Goal: Task Accomplishment & Management: Complete application form

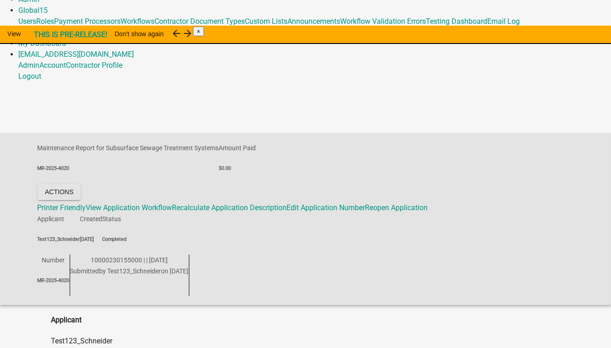
scroll to position [46, 0]
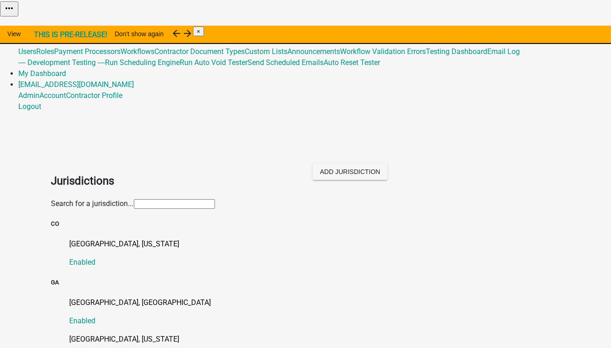
click at [134, 199] on input "text" at bounding box center [174, 204] width 81 height 10
type input "[PERSON_NAME]"
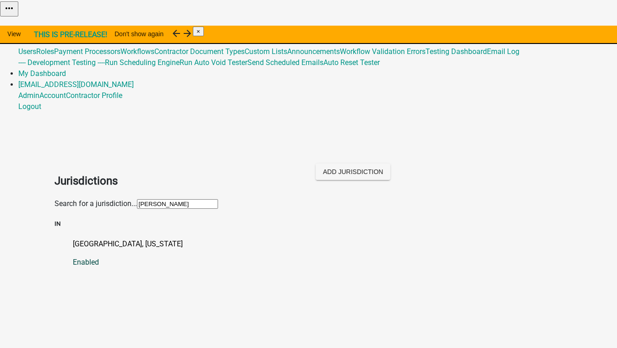
click at [85, 239] on p "[GEOGRAPHIC_DATA], [US_STATE]" at bounding box center [318, 244] width 490 height 11
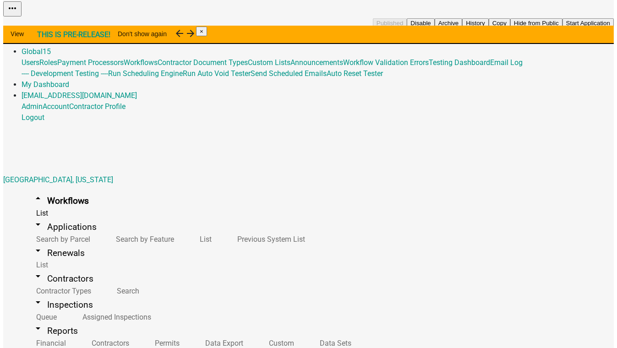
scroll to position [41, 0]
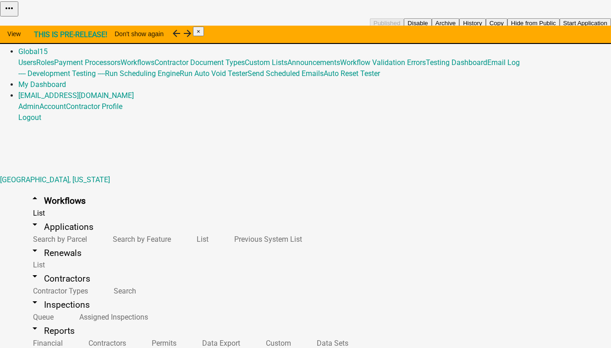
click at [559, 28] on button "Start Application" at bounding box center [584, 23] width 51 height 10
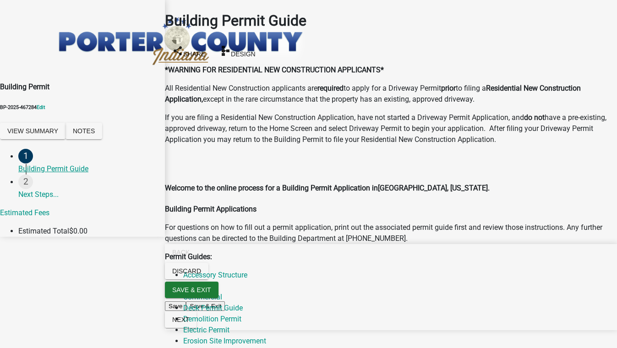
scroll to position [708, 0]
radio input "true"
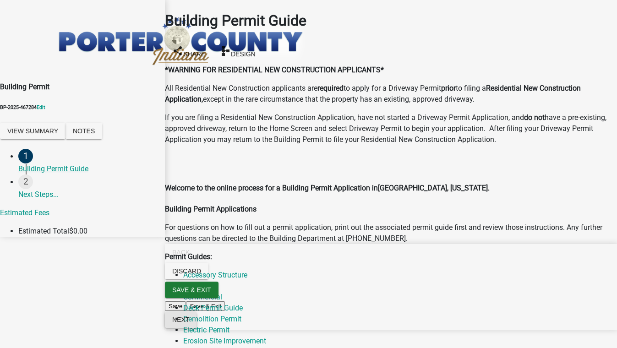
click at [189, 324] on span "Next" at bounding box center [180, 319] width 17 height 7
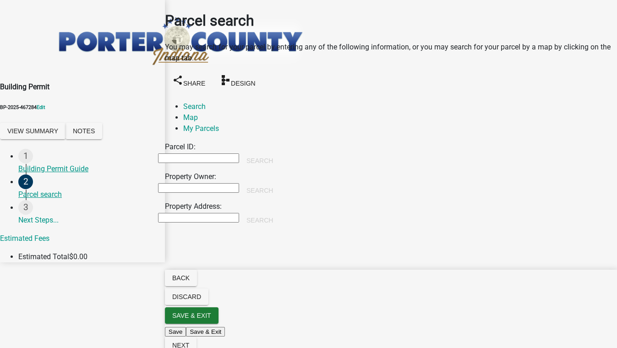
click at [220, 183] on input "Property Owner:" at bounding box center [198, 188] width 81 height 10
type input "tim"
click at [280, 182] on button "Search" at bounding box center [259, 190] width 41 height 16
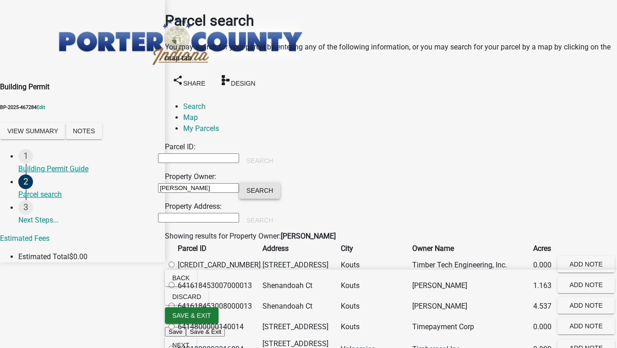
scroll to position [83, 0]
click at [176, 302] on label at bounding box center [176, 306] width 0 height 9
click at [175, 303] on input "radio" at bounding box center [172, 306] width 6 height 6
radio input "true"
click at [189, 342] on span "Next" at bounding box center [180, 345] width 17 height 7
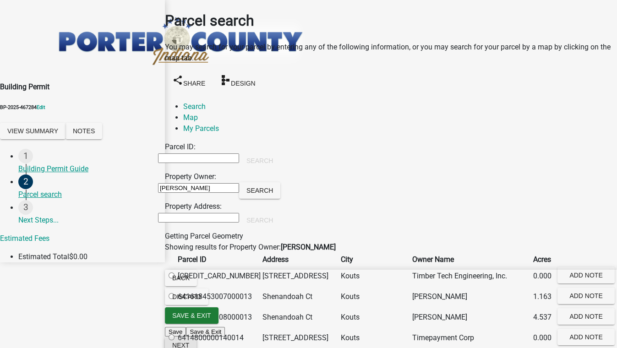
click at [189, 342] on span "Next" at bounding box center [180, 345] width 17 height 7
click at [198, 113] on link "Map" at bounding box center [190, 117] width 15 height 9
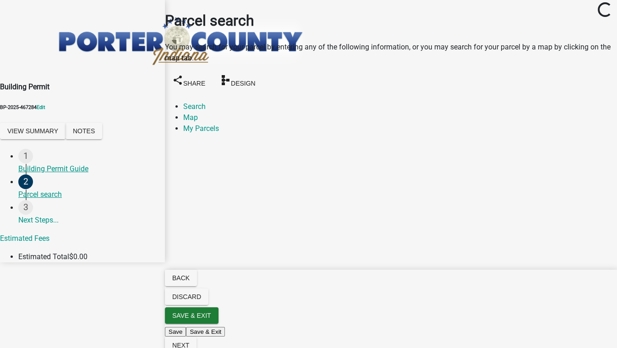
scroll to position [0, 0]
drag, startPoint x: 488, startPoint y: 303, endPoint x: 487, endPoint y: 309, distance: 6.5
click at [176, 167] on span at bounding box center [172, 170] width 7 height 7
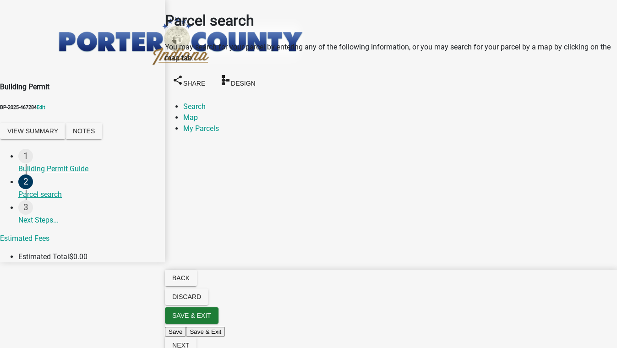
click at [176, 167] on span at bounding box center [172, 170] width 7 height 7
click at [189, 342] on span "Next" at bounding box center [180, 345] width 17 height 7
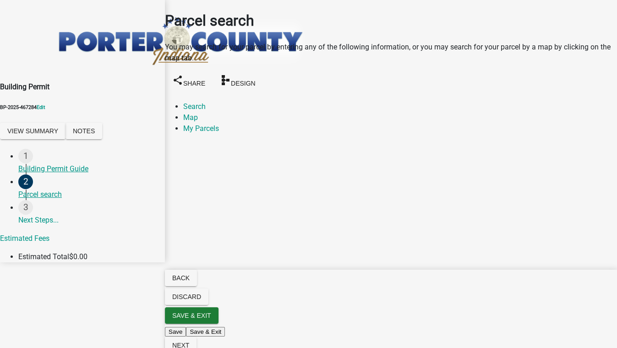
scroll to position [0, 0]
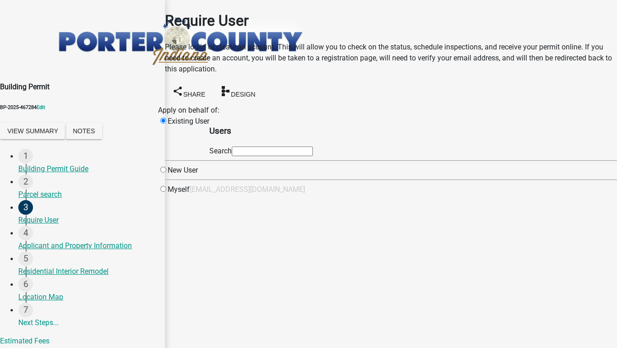
click at [282, 156] on input "text" at bounding box center [272, 152] width 81 height 10
type input "test1"
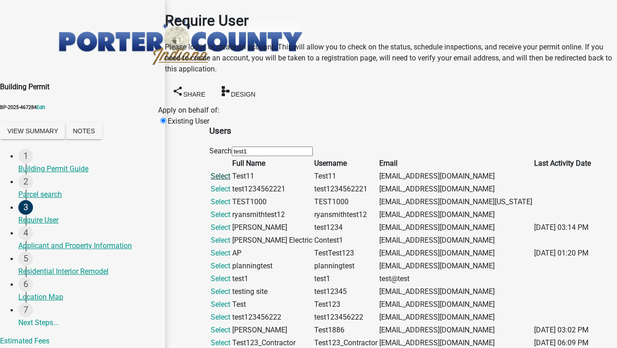
click at [230, 181] on link "Select" at bounding box center [221, 176] width 20 height 9
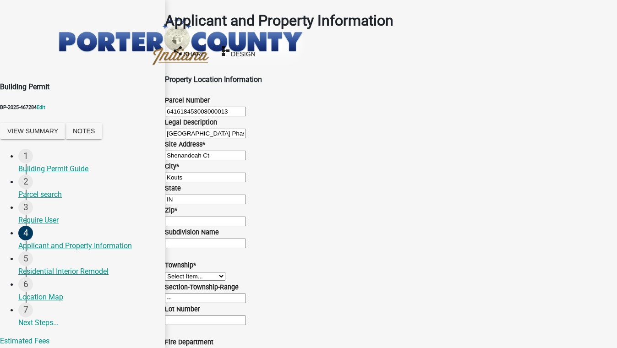
scroll to position [166, 0]
click at [189, 217] on input "Zip *" at bounding box center [205, 222] width 81 height 10
type input "55555"
drag, startPoint x: 205, startPoint y: 132, endPoint x: 208, endPoint y: 142, distance: 9.4
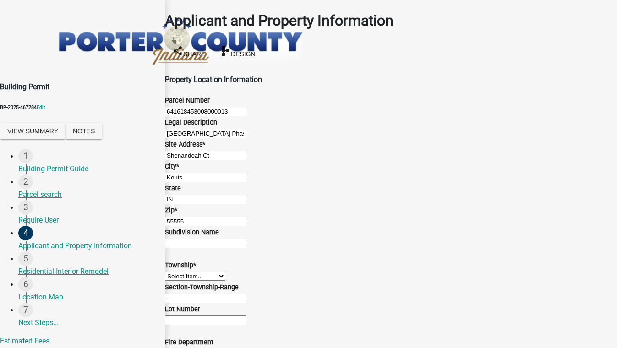
click at [205, 272] on select "Select Item... [PERSON_NAME][GEOGRAPHIC_DATA] [PERSON_NAME][GEOGRAPHIC_DATA] [G…" at bounding box center [195, 276] width 60 height 9
click at [176, 272] on select "Select Item... [PERSON_NAME][GEOGRAPHIC_DATA] [PERSON_NAME][GEOGRAPHIC_DATA] [G…" at bounding box center [195, 276] width 60 height 9
select select "6f5aa9ae-62ac-41bd-979a-9c71eae504cc"
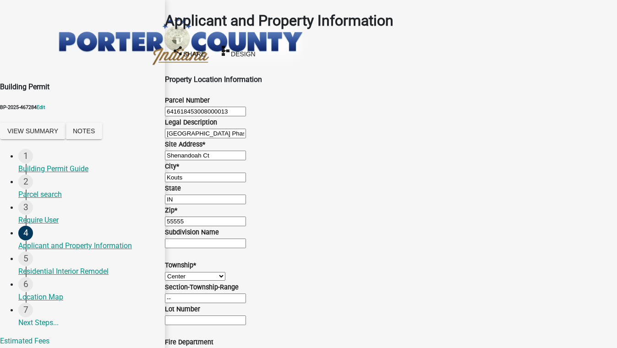
select select "0ad13e1b-521a-4dc6-9df0-cacdfa0a780b"
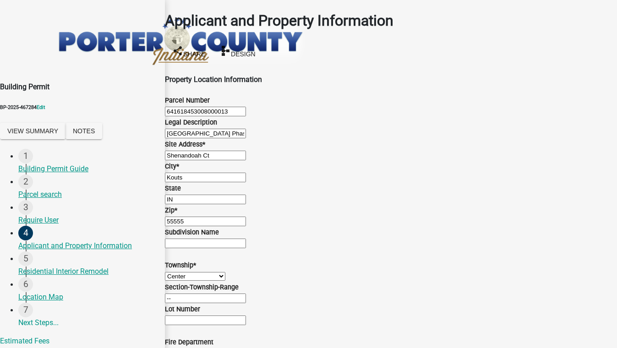
select select "c481ec3b-4313-4a51-beb3-d1e178b64f36"
radio input "true"
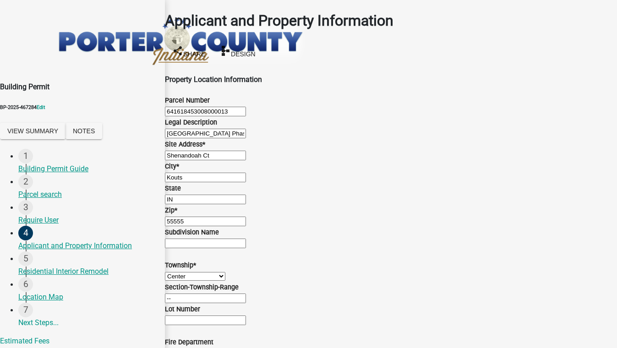
type input "5555555555"
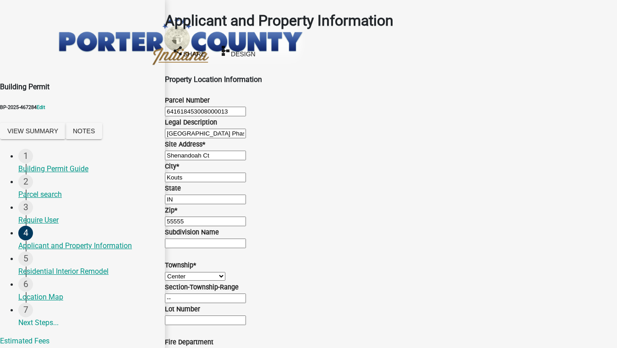
type input "[EMAIL_ADDRESS][DOMAIN_NAME]"
radio input "true"
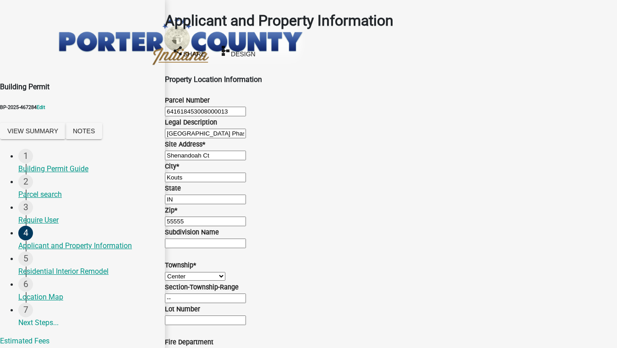
radio input "true"
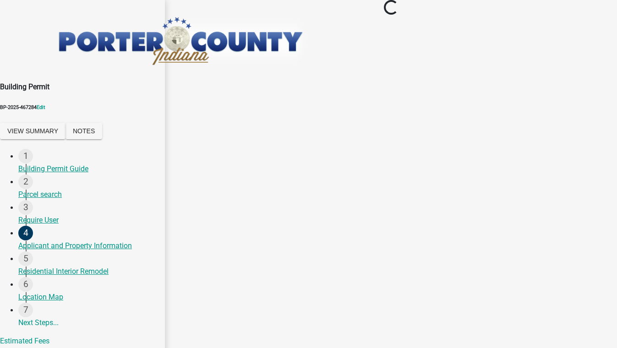
scroll to position [0, 0]
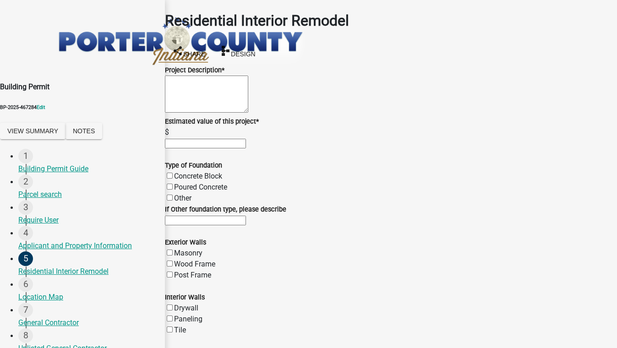
click at [194, 95] on textarea "Project Description *" at bounding box center [206, 94] width 83 height 37
click at [191, 93] on textarea "Project Description *" at bounding box center [206, 94] width 83 height 37
type textarea "ewokp"
click at [204, 148] on input "text" at bounding box center [205, 144] width 81 height 10
type input "85000"
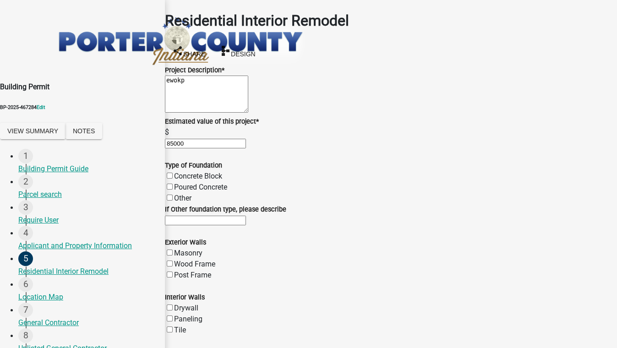
scroll to position [1375, 0]
drag, startPoint x: 230, startPoint y: 104, endPoint x: 98, endPoint y: 103, distance: 131.5
click at [98, 103] on div "Building Permit BP-2025-467284 Edit View Summary Notes 1 Building Permit Guide …" at bounding box center [308, 234] width 617 height 468
type input "1"
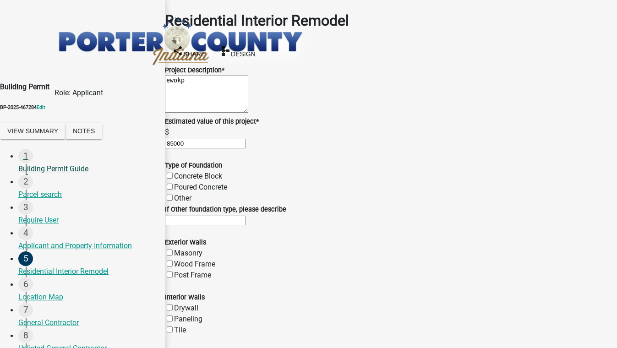
type input "5"
type input "200"
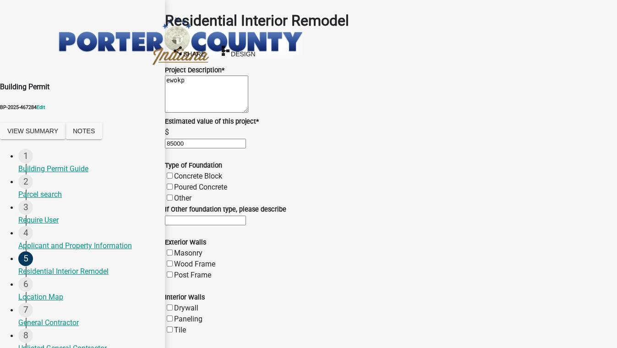
radio input "true"
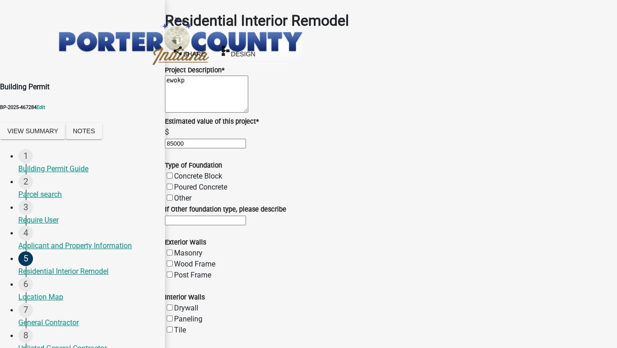
scroll to position [1566, 0]
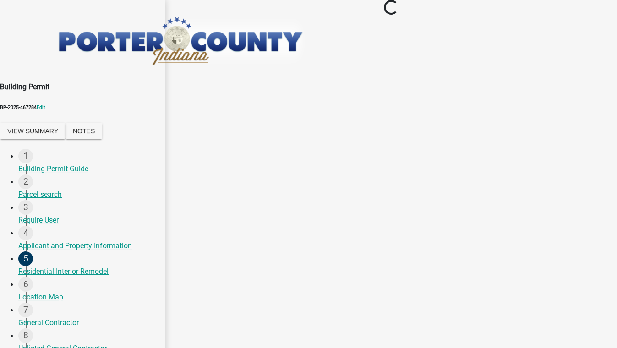
scroll to position [0, 0]
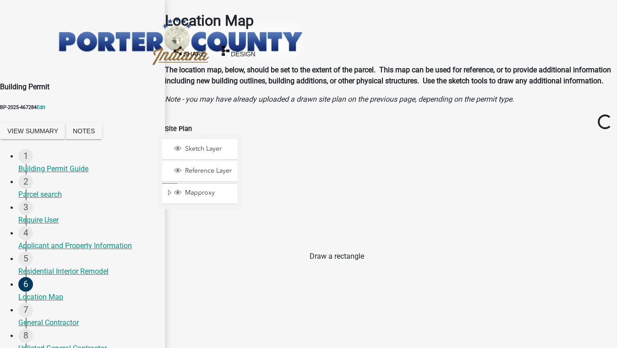
click at [259, 257] on span at bounding box center [255, 260] width 7 height 7
click at [241, 186] on div at bounding box center [241, 248] width 0 height 229
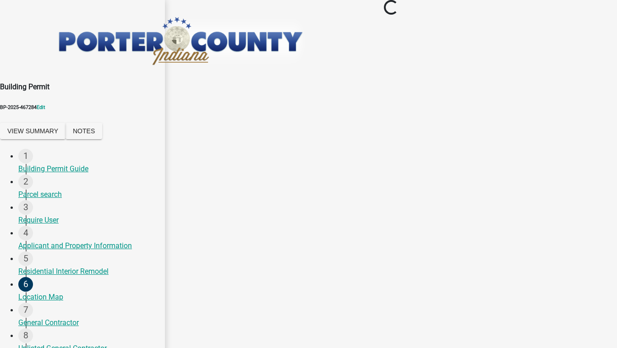
scroll to position [0, 0]
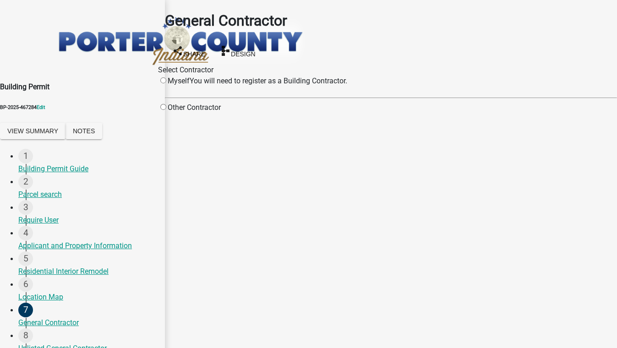
click at [166, 110] on input "radio" at bounding box center [163, 107] width 6 height 6
radio input "true"
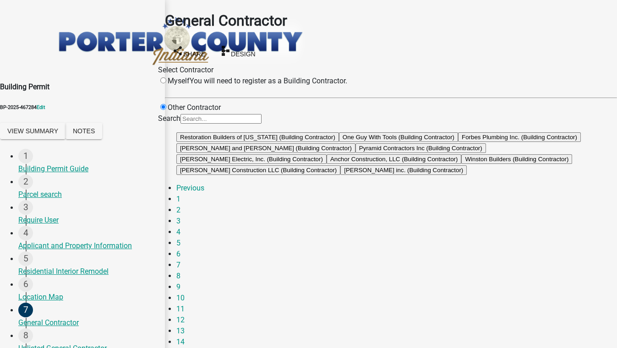
click at [339, 142] on button "One Guy With Tools (Building Contractor)" at bounding box center [398, 137] width 119 height 10
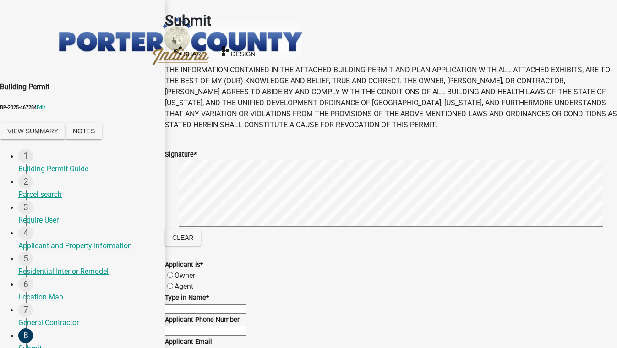
click at [182, 271] on label "Owner" at bounding box center [185, 275] width 21 height 9
click at [173, 272] on input "Owner" at bounding box center [170, 275] width 6 height 6
radio input "true"
click at [203, 304] on input "Type in Name *" at bounding box center [205, 309] width 81 height 10
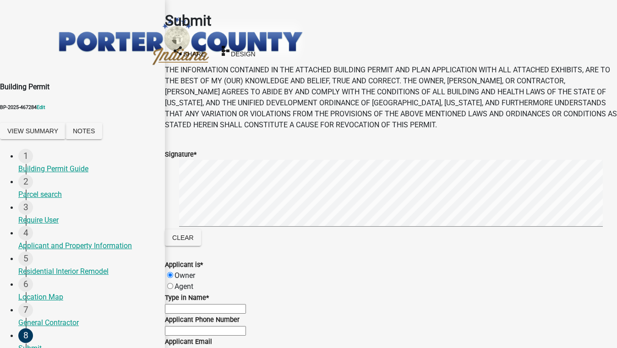
type input "test 5088"
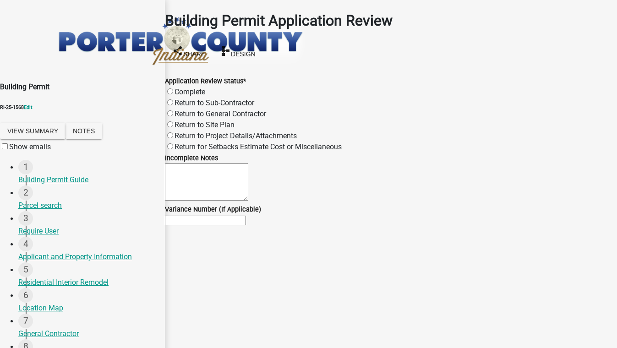
click at [201, 88] on label "Complete" at bounding box center [190, 92] width 31 height 9
click at [173, 88] on input "Complete" at bounding box center [170, 91] width 6 height 6
radio input "true"
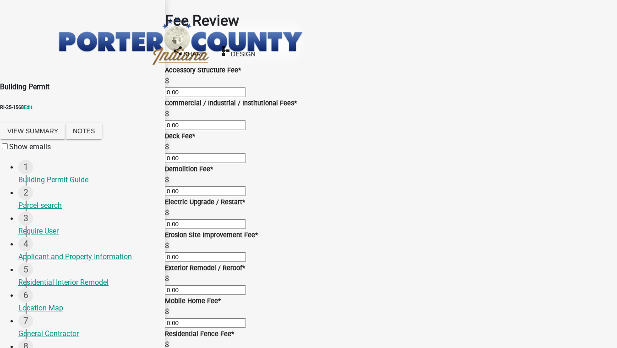
scroll to position [631, 0]
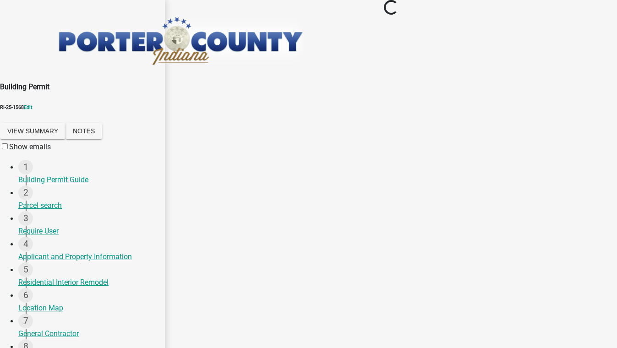
scroll to position [0, 0]
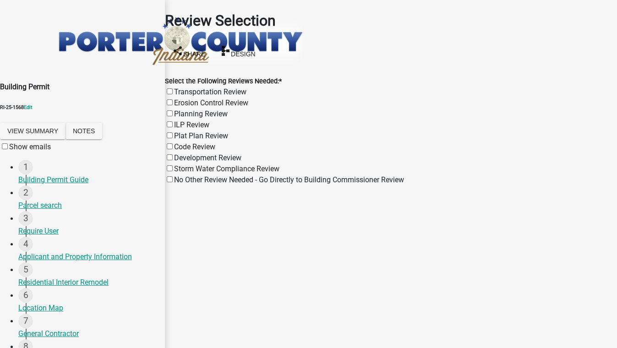
click at [177, 121] on label "ILP Review" at bounding box center [191, 125] width 35 height 9
click at [173, 121] on input "ILP Review" at bounding box center [170, 124] width 6 height 6
checkbox input "true"
checkbox input "false"
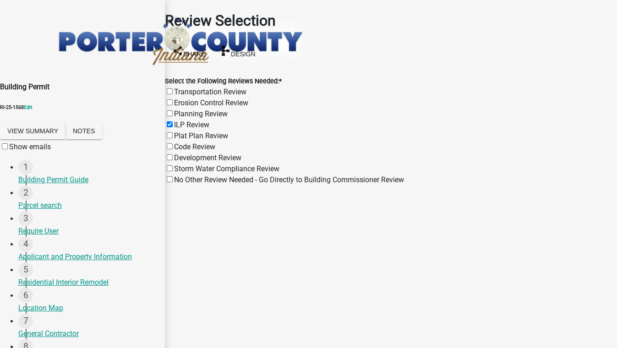
checkbox input "false"
checkbox input "true"
checkbox input "false"
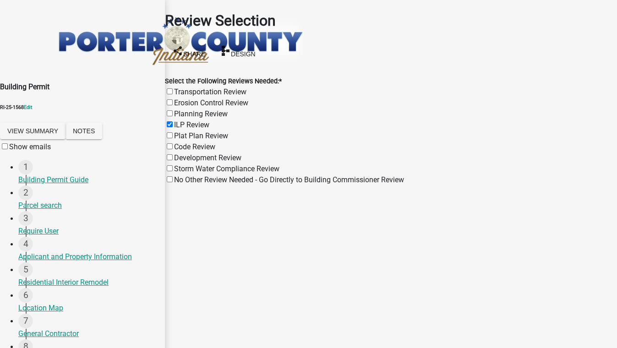
checkbox input "false"
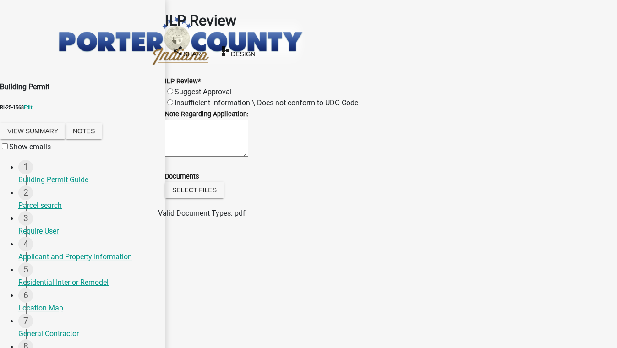
click at [200, 88] on label "Suggest Approval" at bounding box center [203, 92] width 57 height 9
click at [173, 88] on input "Suggest Approval" at bounding box center [170, 91] width 6 height 6
radio input "true"
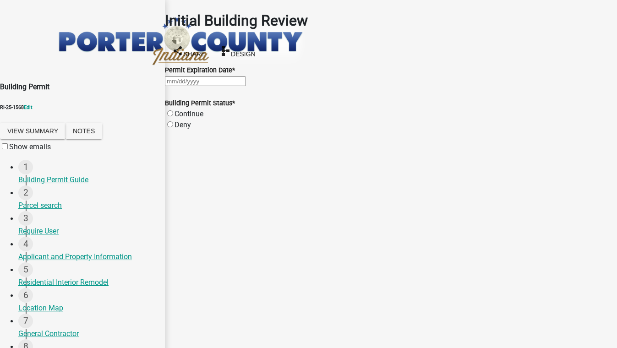
select select "9"
select select "2025"
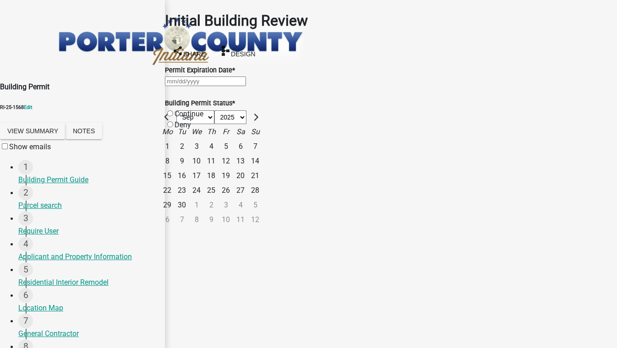
click at [225, 84] on div "Jan Feb Mar Apr May Jun Jul Aug Sep Oct Nov Dec 1525 1526 1527 1528 1529 1530 1…" at bounding box center [391, 81] width 452 height 11
click at [219, 154] on div "11" at bounding box center [211, 161] width 15 height 15
type input "[DATE]"
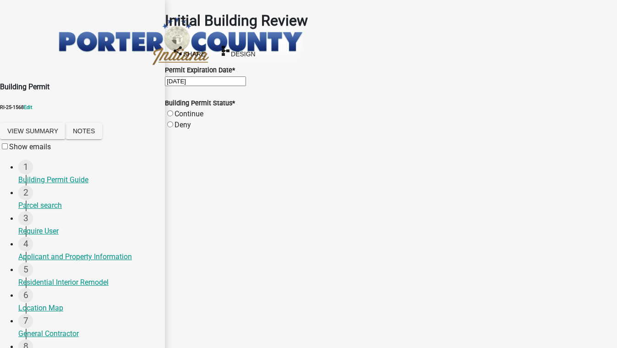
click at [179, 118] on label "Continue" at bounding box center [189, 114] width 29 height 9
click at [173, 116] on input "Continue" at bounding box center [170, 113] width 6 height 6
radio input "true"
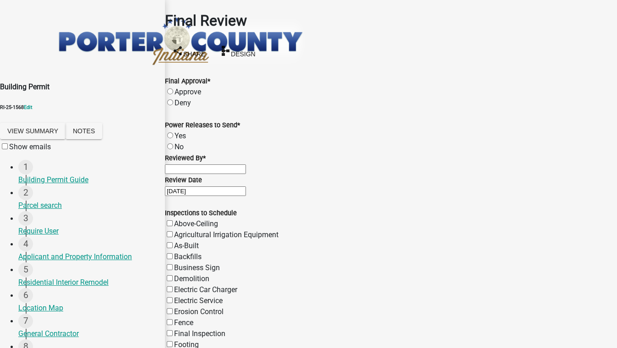
click at [191, 88] on label "Approve" at bounding box center [188, 92] width 27 height 9
click at [173, 88] on input "Approve" at bounding box center [170, 91] width 6 height 6
radio input "true"
click at [246, 174] on input "Reviewed By *" at bounding box center [205, 169] width 81 height 10
type input "FGHJKL;fghjkl"
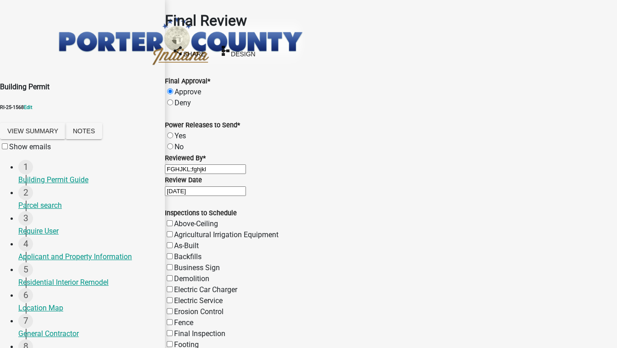
scroll to position [208, 0]
click at [179, 296] on label "Electric Service" at bounding box center [198, 300] width 49 height 9
click at [173, 297] on input "Electric Service" at bounding box center [170, 300] width 6 height 6
checkbox input "true"
checkbox input "false"
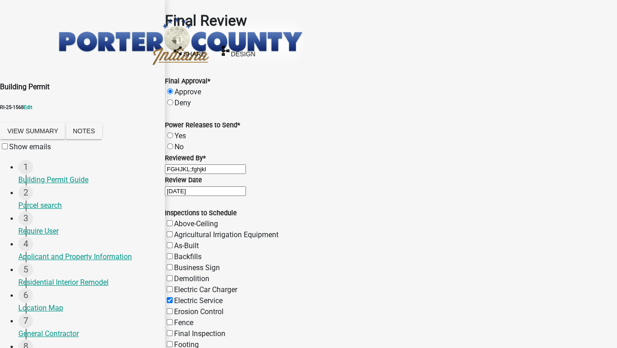
checkbox input "false"
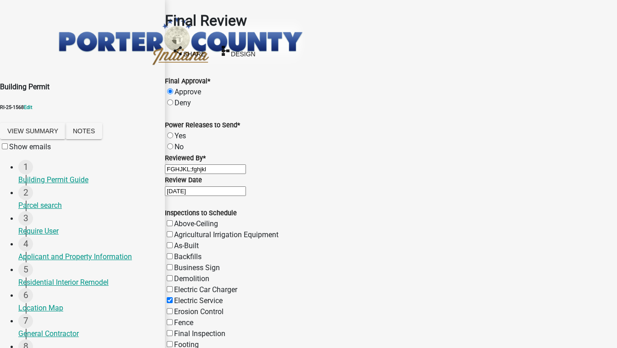
checkbox input "false"
checkbox input "true"
checkbox input "false"
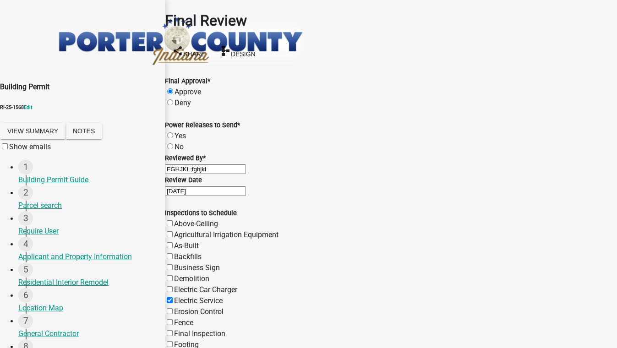
checkbox input "false"
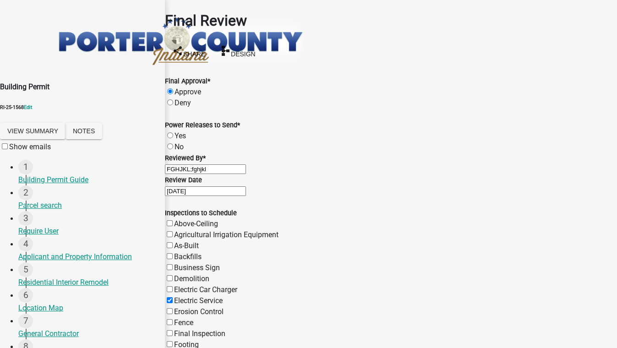
checkbox input "false"
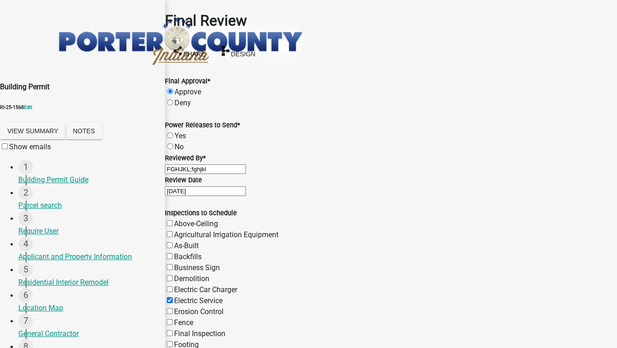
checkbox input "false"
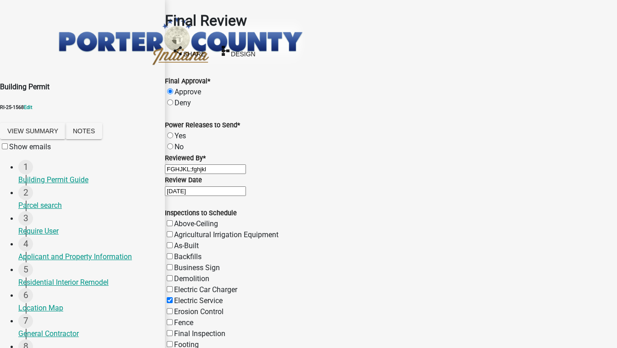
checkbox input "false"
drag, startPoint x: 180, startPoint y: 182, endPoint x: 214, endPoint y: 183, distance: 34.4
click at [180, 329] on label "Final Inspection" at bounding box center [199, 333] width 51 height 9
click at [173, 330] on input "Final Inspection" at bounding box center [170, 333] width 6 height 6
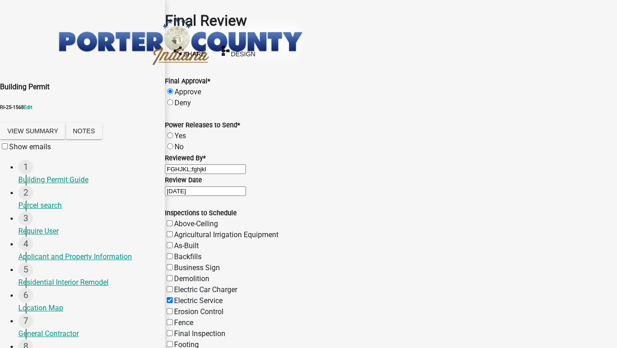
checkbox input "true"
checkbox input "false"
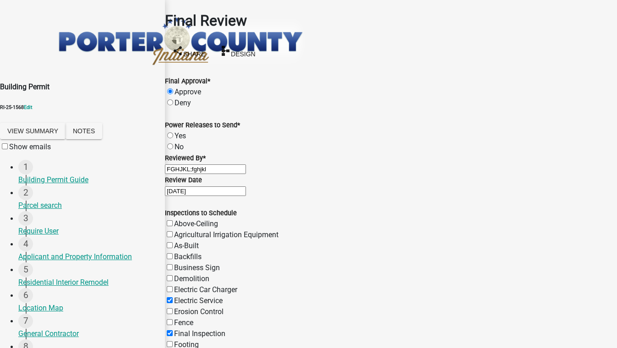
checkbox input "false"
checkbox input "true"
checkbox input "false"
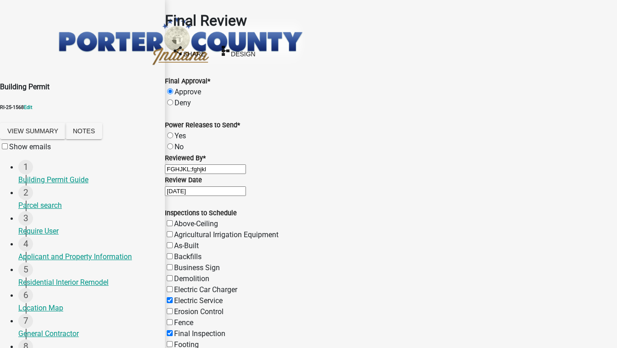
checkbox input "false"
checkbox input "true"
checkbox input "false"
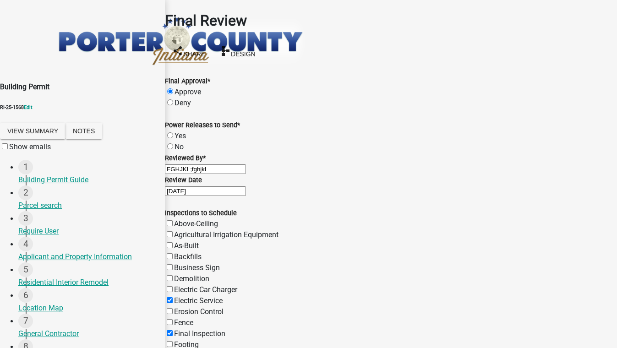
checkbox input "false"
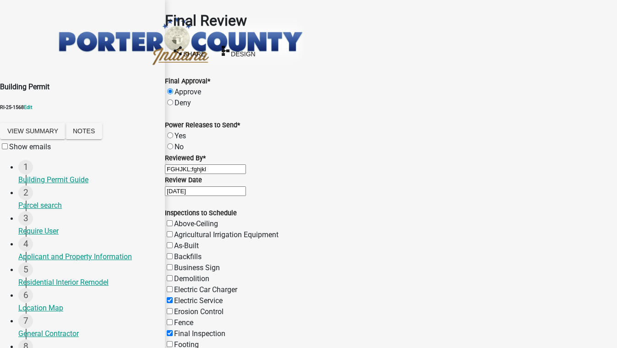
checkbox input "false"
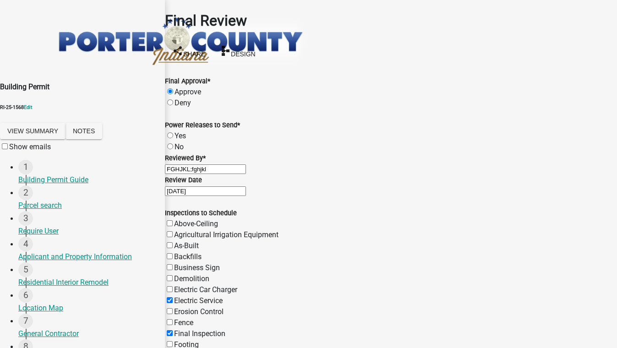
checkbox input "false"
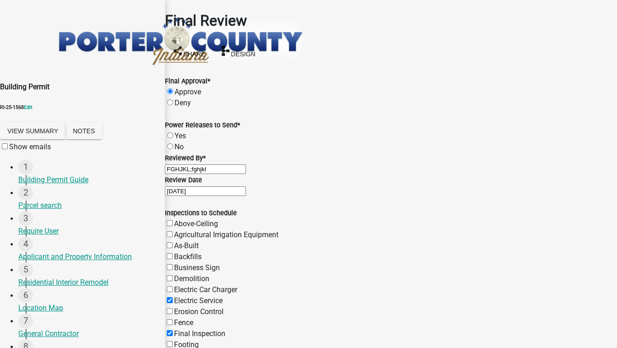
checkbox input "true"
checkbox input "false"
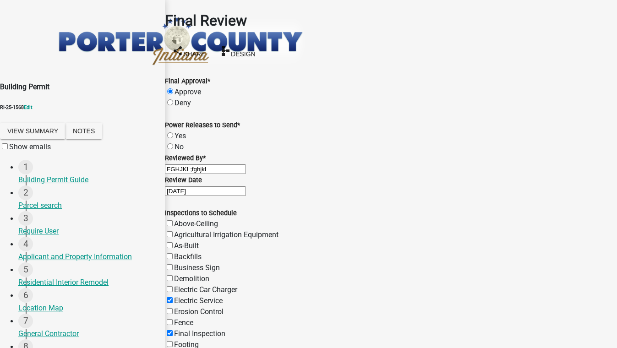
checkbox input "false"
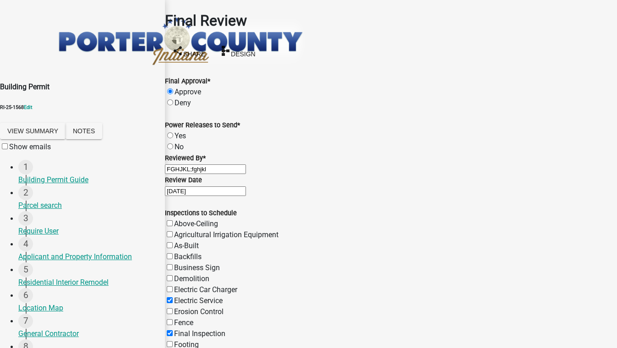
checkbox input "true"
checkbox input "false"
checkbox input "true"
checkbox input "false"
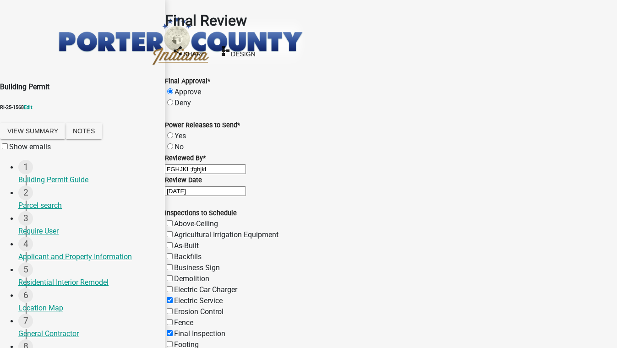
checkbox input "false"
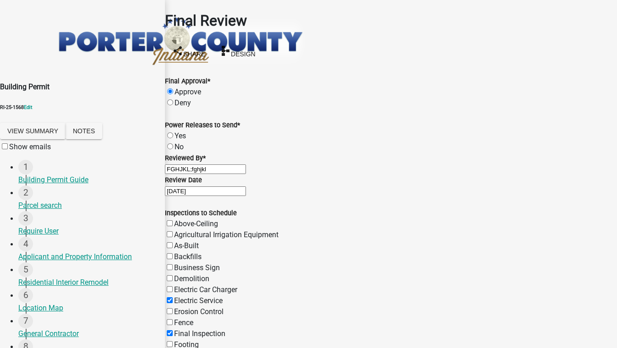
checkbox input "false"
checkbox input "true"
checkbox input "false"
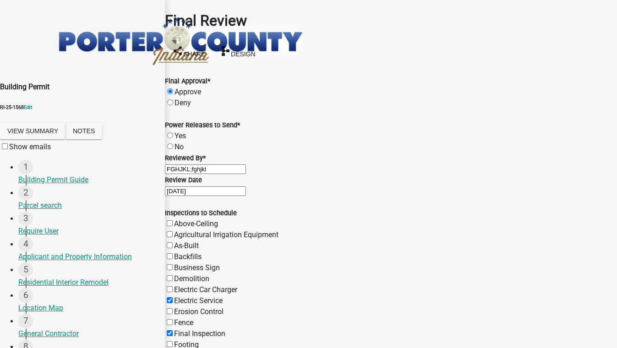
checkbox input "false"
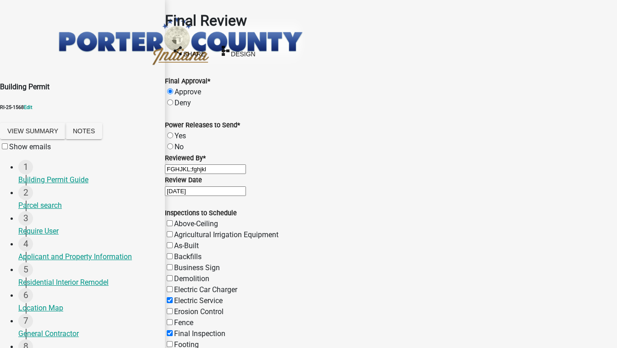
checkbox input "false"
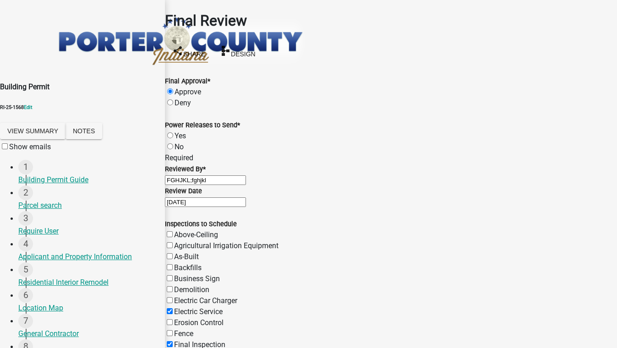
click at [181, 143] on label "No" at bounding box center [179, 147] width 9 height 9
click at [173, 143] on input "No" at bounding box center [170, 146] width 6 height 6
radio input "true"
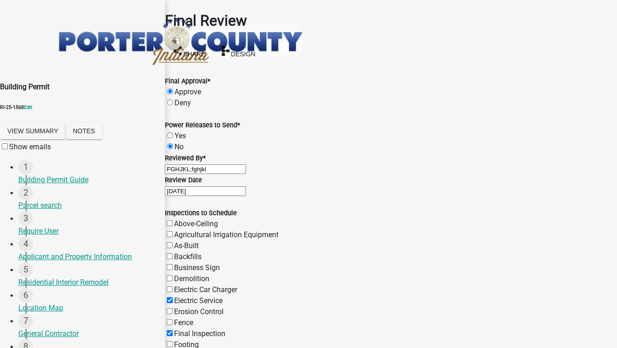
click at [182, 132] on label "Yes" at bounding box center [180, 136] width 11 height 9
click at [173, 132] on input "Yes" at bounding box center [170, 135] width 6 height 6
radio input "true"
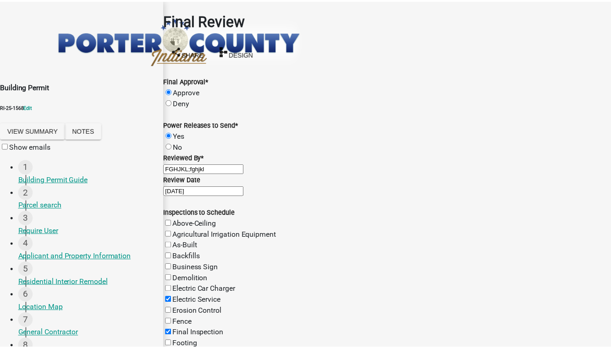
scroll to position [0, 0]
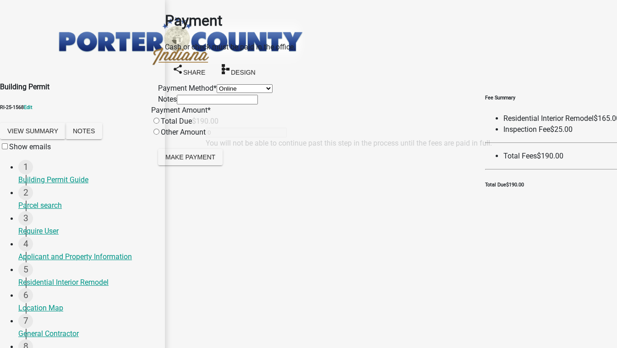
click at [217, 93] on select "Credit Card POS Check Cash Online" at bounding box center [245, 88] width 56 height 9
select select "1: 0"
click at [217, 84] on select "Credit Card POS Check Cash Online" at bounding box center [245, 88] width 56 height 9
click at [159, 124] on input "radio" at bounding box center [157, 121] width 6 height 6
radio input "true"
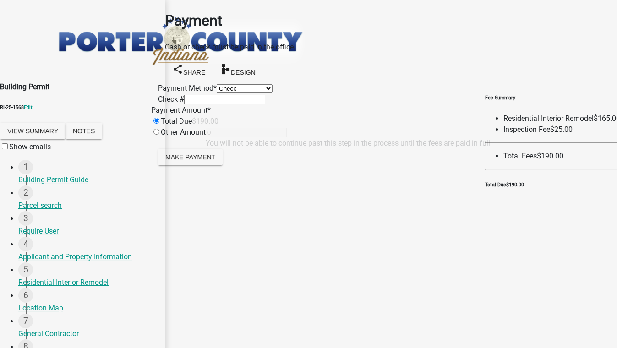
type input "190"
click at [210, 160] on span "Make Payment" at bounding box center [190, 156] width 50 height 7
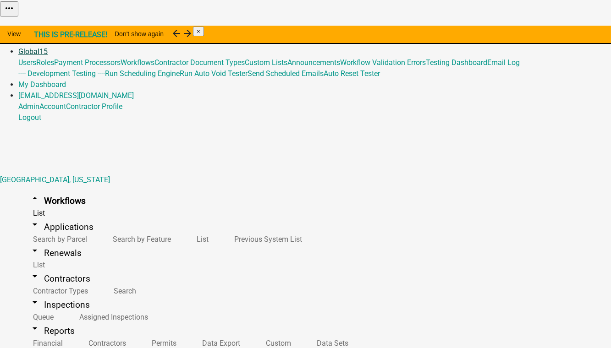
click at [48, 47] on link "Global 15" at bounding box center [32, 51] width 29 height 9
click at [426, 67] on link "Testing Dashboard" at bounding box center [456, 62] width 61 height 9
select select
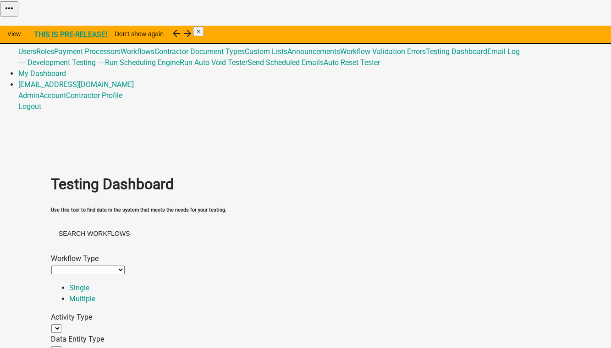
select select
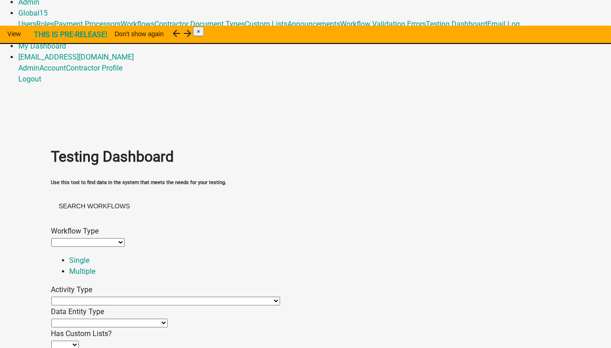
scroll to position [41, 0]
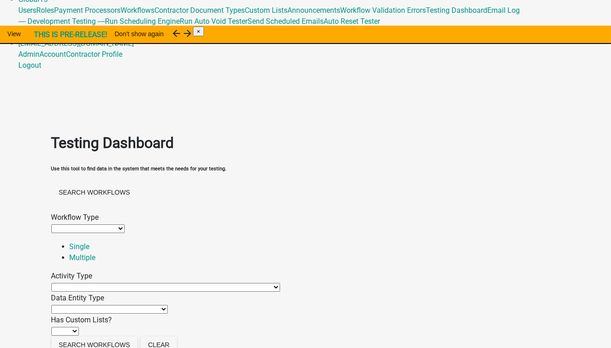
click at [103, 305] on select "Application URL QR Code Appointment Time Data Entity Calculated Data Entity Con…" at bounding box center [109, 309] width 116 height 9
click at [102, 305] on select "Application URL QR Code Appointment Time Data Entity Calculated Data Entity Con…" at bounding box center [109, 309] width 116 height 9
select select "fee"
click at [69, 305] on select "Application URL QR Code Appointment Time Data Entity Calculated Data Entity Con…" at bounding box center [109, 309] width 116 height 9
click at [137, 283] on select "Agenda item Appointment Call workflow Cancel Scheduled Email Complete Timeout A…" at bounding box center [165, 287] width 229 height 9
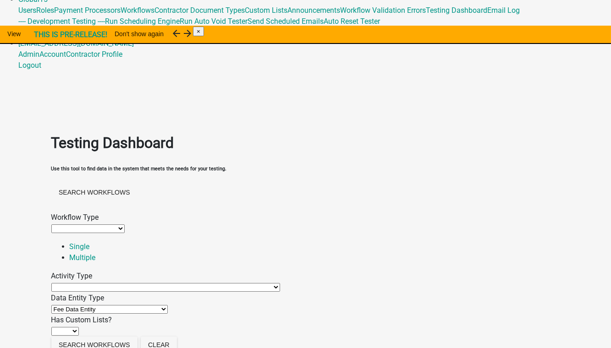
select select "print-template-activity"
click at [78, 283] on select "Agenda item Appointment Call workflow Cancel Scheduled Email Complete Timeout A…" at bounding box center [165, 287] width 229 height 9
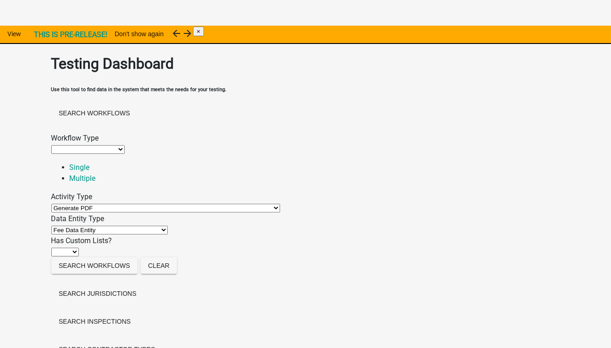
scroll to position [125, 0]
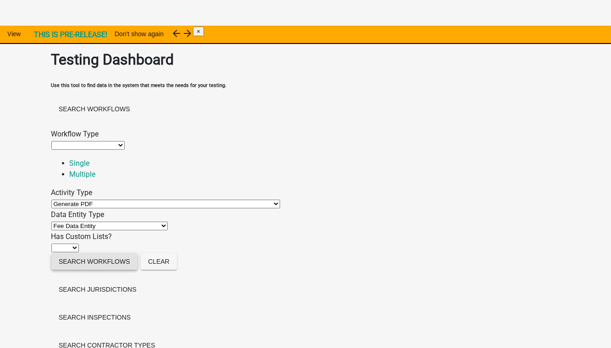
click at [102, 263] on button "Search Workflows" at bounding box center [94, 261] width 86 height 16
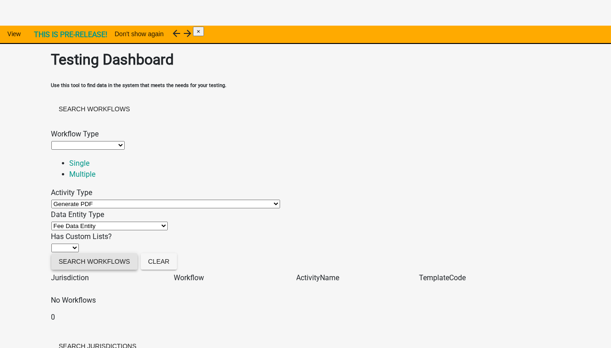
click at [108, 261] on button "Search Workflows" at bounding box center [94, 261] width 86 height 16
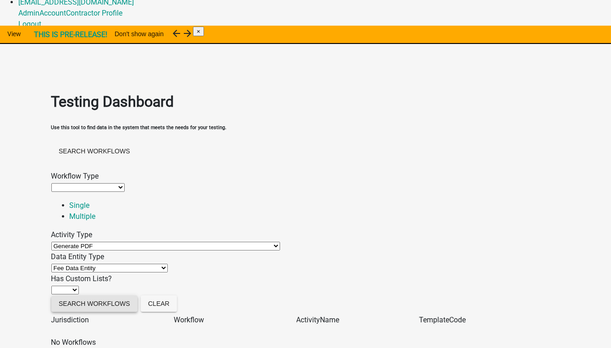
scroll to position [83, 0]
click at [79, 285] on select "Ignore No Yes" at bounding box center [64, 289] width 27 height 9
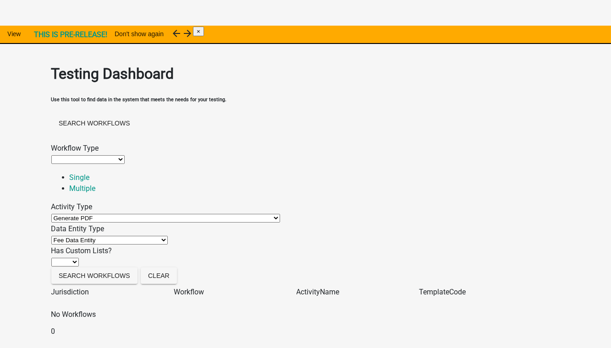
scroll to position [125, 0]
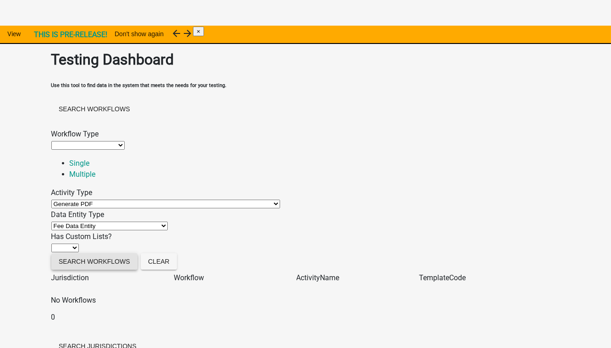
click at [104, 263] on button "Search Workflows" at bounding box center [94, 261] width 86 height 16
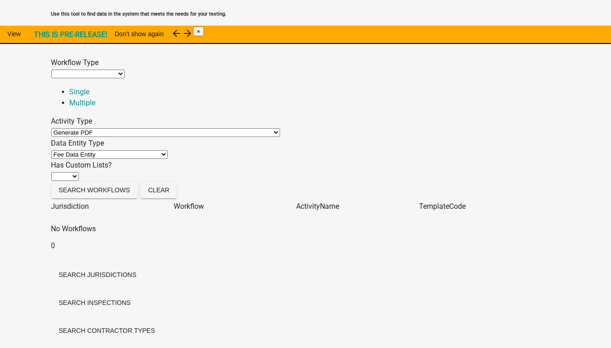
scroll to position [208, 0]
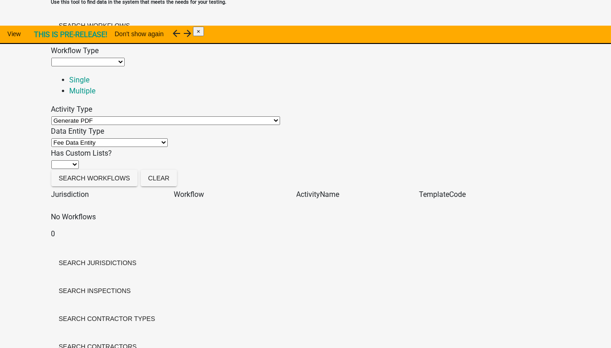
click at [132, 116] on select "Agenda item Appointment Call workflow Cancel Scheduled Email Complete Timeout A…" at bounding box center [165, 120] width 229 height 9
select select
click at [78, 116] on select "Agenda item Appointment Call workflow Cancel Scheduled Email Complete Timeout A…" at bounding box center [165, 120] width 229 height 9
click at [104, 184] on button "Search Workflows" at bounding box center [94, 178] width 86 height 16
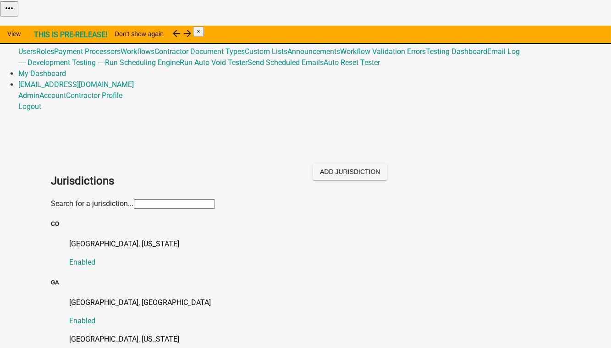
click at [134, 199] on input "text" at bounding box center [174, 204] width 81 height 10
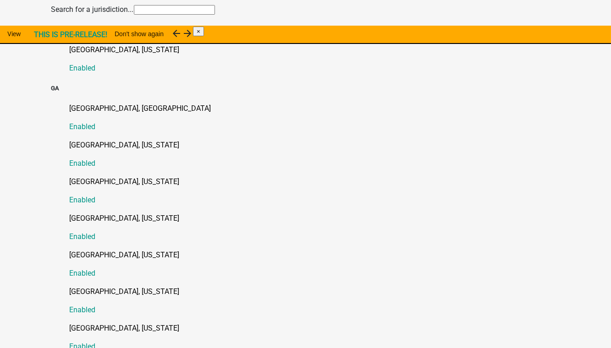
scroll to position [250, 0]
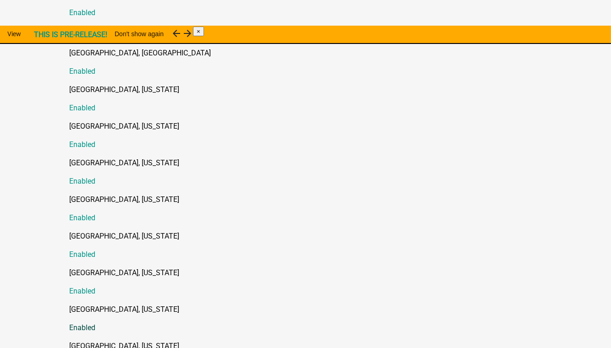
click at [102, 304] on p "[GEOGRAPHIC_DATA], [US_STATE]" at bounding box center [315, 309] width 490 height 11
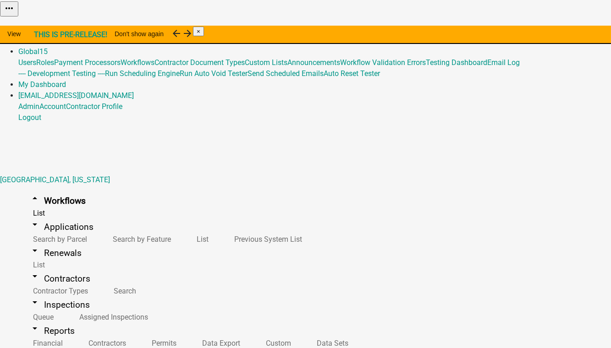
scroll to position [83, 0]
select select
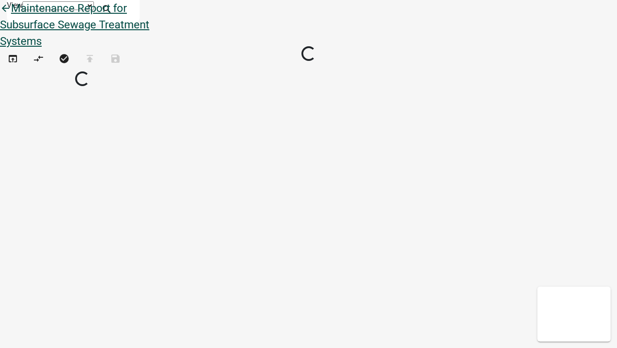
click at [35, 22] on link "arrow_back Maintenance Report for Subsurface Sewage Treatment Systems" at bounding box center [74, 25] width 149 height 46
click at [11, 16] on icon "arrow_back" at bounding box center [5, 9] width 11 height 13
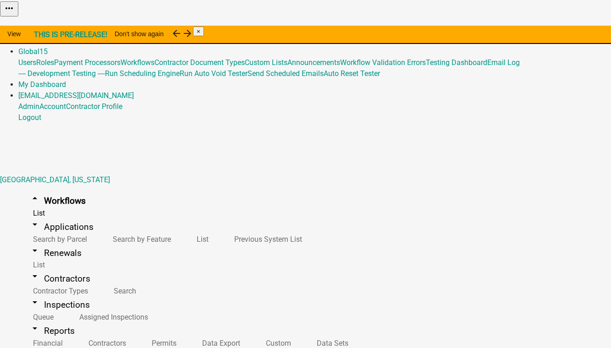
click at [176, 24] on div "Home Admin Global 15 Users Roles Payment Processors Workflows Contractor Docume…" at bounding box center [305, 73] width 611 height 99
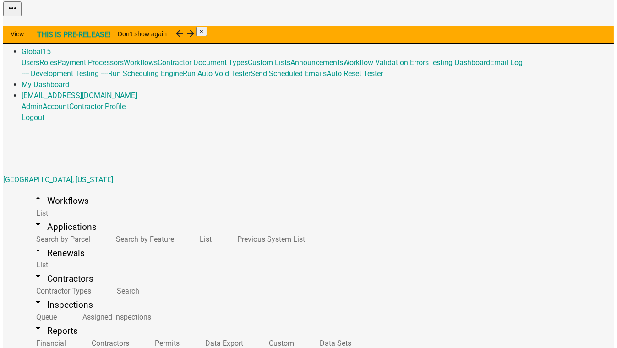
scroll to position [417, 0]
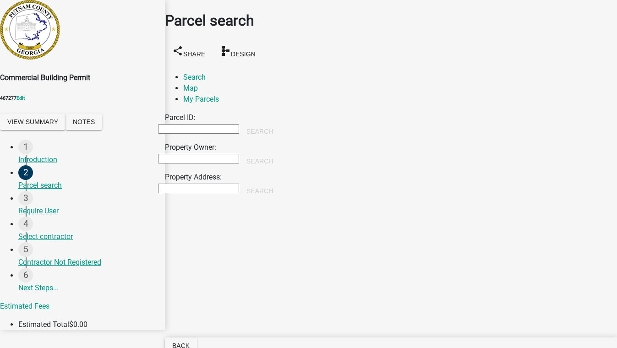
click at [194, 154] on input "Property Owner:" at bounding box center [198, 159] width 81 height 10
type input "smith"
click at [280, 153] on button "Search" at bounding box center [259, 161] width 41 height 16
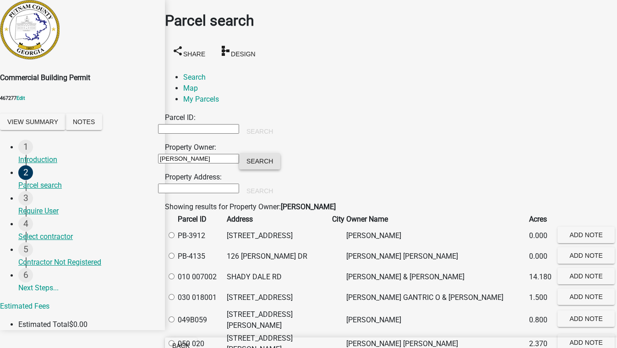
scroll to position [166, 0]
click at [176, 273] on label at bounding box center [176, 277] width 0 height 9
click at [175, 274] on 007002 "radio" at bounding box center [172, 277] width 6 height 6
radio 007002 "true"
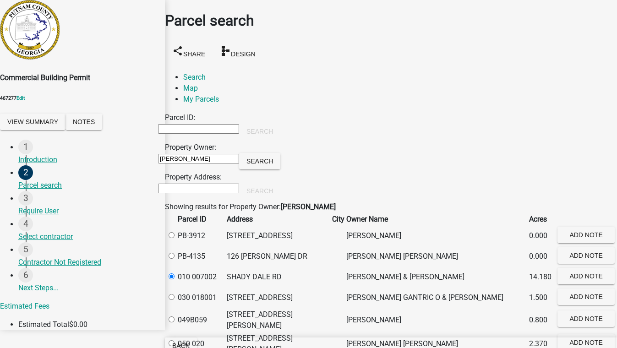
scroll to position [0, 0]
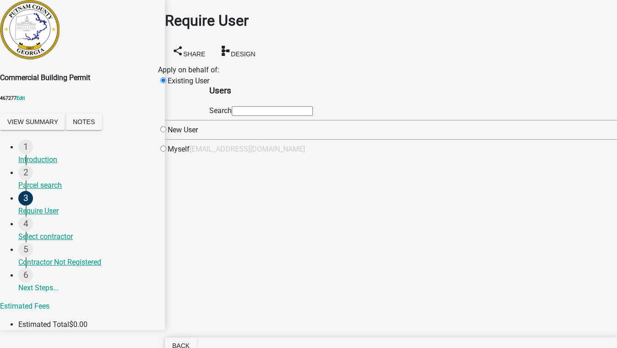
click at [301, 116] on input "text" at bounding box center [272, 111] width 81 height 10
type input "test1"
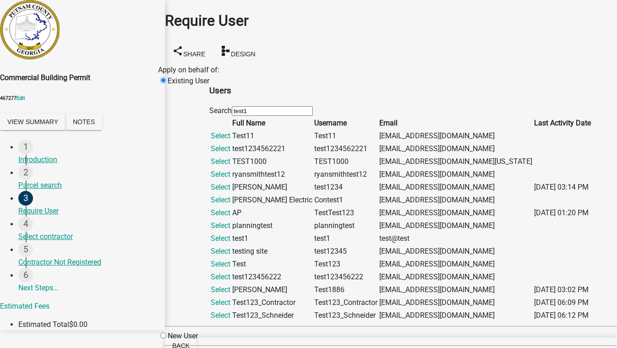
scroll to position [208, 0]
click at [230, 311] on link "Select" at bounding box center [221, 315] width 20 height 9
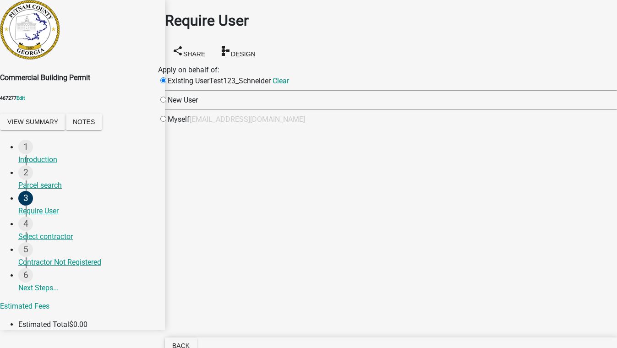
scroll to position [0, 0]
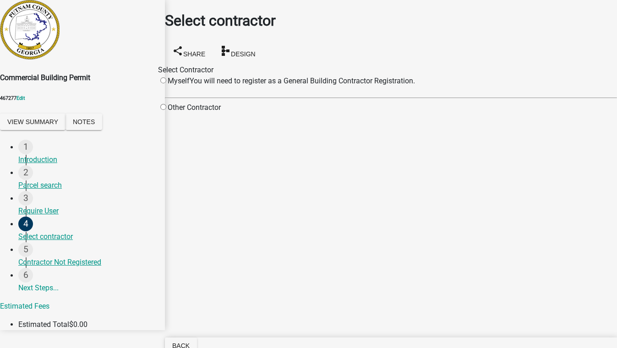
click at [166, 109] on input "radio" at bounding box center [163, 107] width 6 height 6
radio input "true"
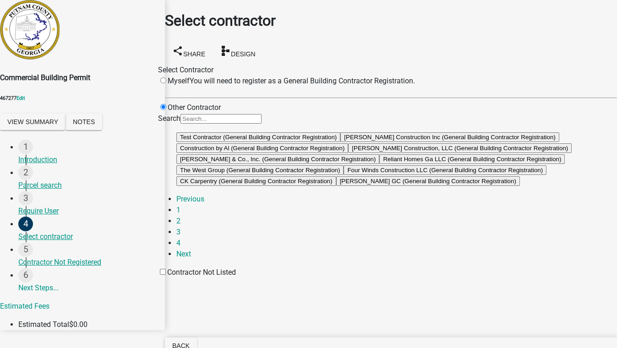
scroll to position [41, 0]
click at [367, 175] on button "Four Winds Construction LLC (General Building Contractor Registration)" at bounding box center [445, 170] width 203 height 10
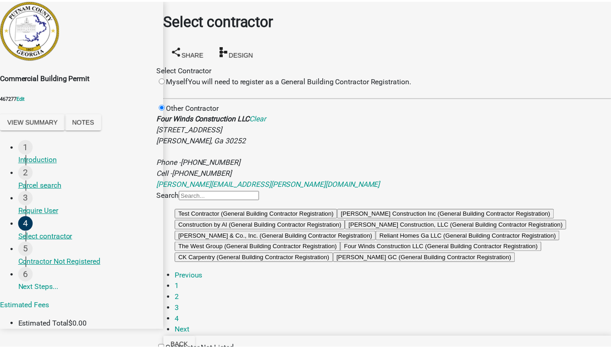
scroll to position [0, 0]
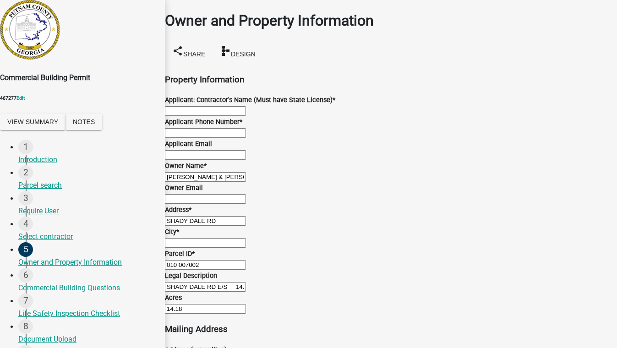
click at [578, 321] on button "Save & Exit" at bounding box center [597, 326] width 39 height 10
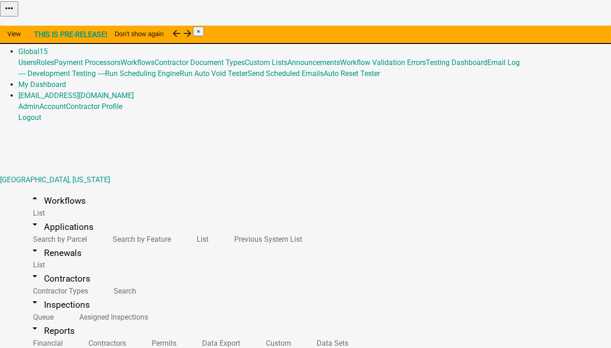
select select "1"
select select "05f54c03-4d5b-4e20-9858-f680b09ecc77"
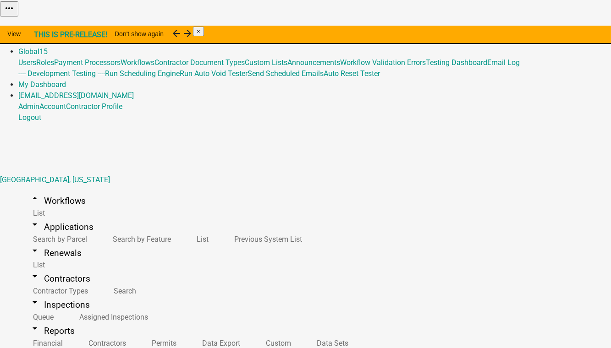
select select
click at [48, 47] on link "Global 15" at bounding box center [32, 51] width 29 height 9
click at [356, 67] on link "Workflow Validation Errors" at bounding box center [383, 62] width 86 height 9
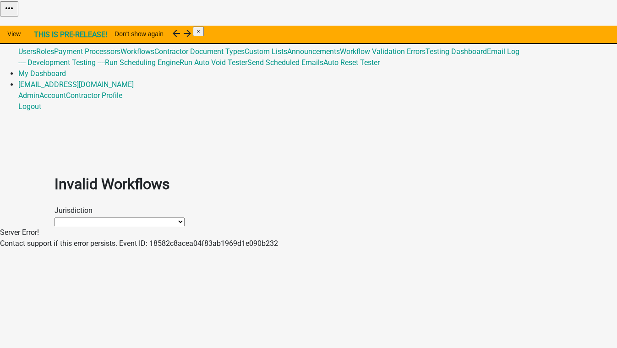
click at [488, 249] on div "Server Error! Contact support if this error persists. Event ID: 18582c8acea04f8…" at bounding box center [308, 238] width 617 height 22
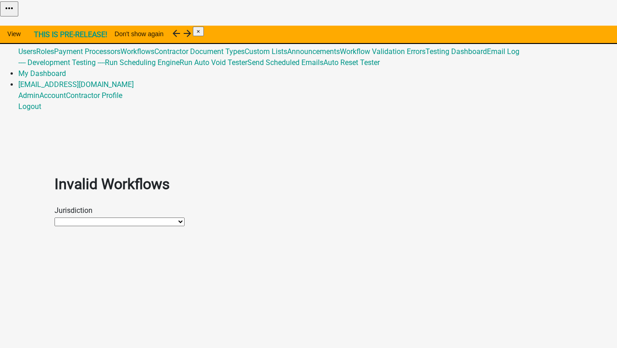
click at [80, 218] on select "Crawford County, Georgia Gilmer County, Georgia Schneider Testing City of Luver…" at bounding box center [120, 222] width 130 height 9
select select "a7002d7d-8089-43a3-a91d-f0688afbdb11"
click at [55, 218] on select "Crawford County, Georgia Gilmer County, Georgia Schneider Testing City of Luver…" at bounding box center [120, 222] width 130 height 9
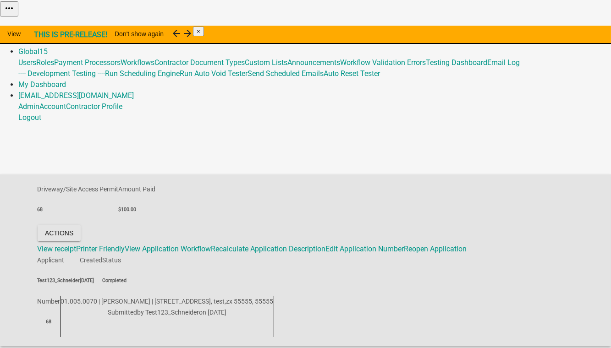
click at [39, 36] on link "Admin" at bounding box center [28, 40] width 21 height 9
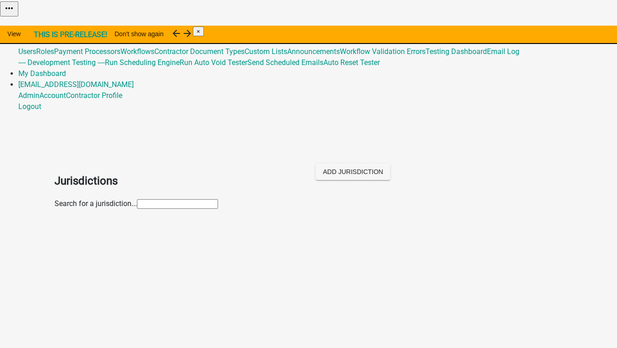
click at [137, 199] on input "text" at bounding box center [177, 204] width 81 height 10
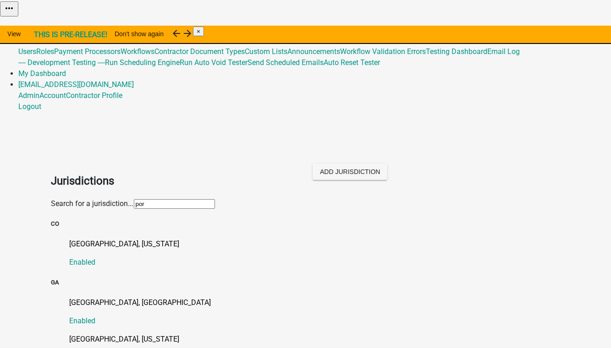
type input "[PERSON_NAME]"
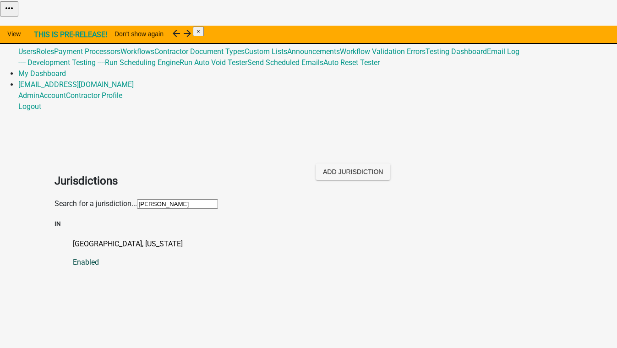
click at [88, 239] on p "[GEOGRAPHIC_DATA], [US_STATE]" at bounding box center [318, 244] width 490 height 11
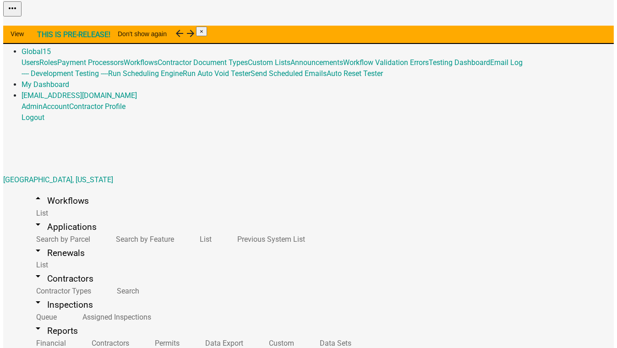
scroll to position [166, 0]
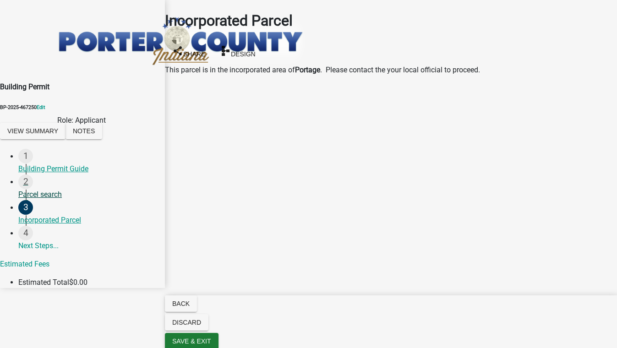
click at [43, 189] on div "Parcel search" at bounding box center [87, 194] width 139 height 11
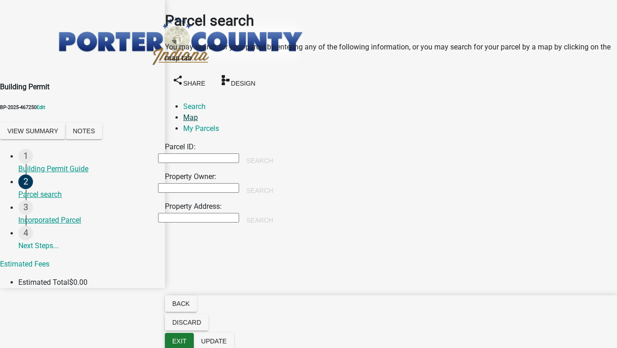
click at [198, 113] on link "Map" at bounding box center [190, 117] width 15 height 9
click at [176, 167] on span at bounding box center [172, 170] width 7 height 7
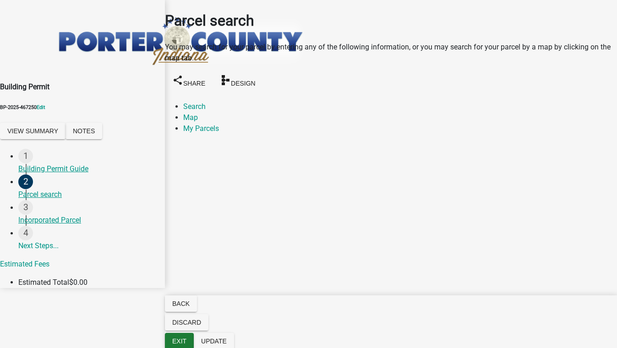
click at [176, 167] on span at bounding box center [172, 170] width 7 height 7
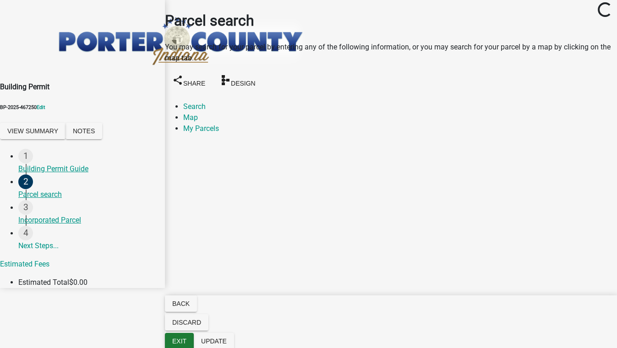
click at [176, 167] on span at bounding box center [172, 170] width 7 height 7
click at [158, 155] on div at bounding box center [158, 256] width 0 height 229
click at [158, 209] on div at bounding box center [158, 256] width 0 height 229
click at [158, 235] on div at bounding box center [158, 256] width 0 height 229
click at [227, 340] on span "Update" at bounding box center [214, 341] width 26 height 7
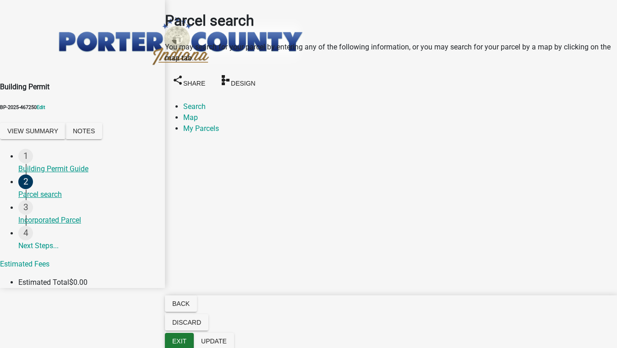
scroll to position [0, 0]
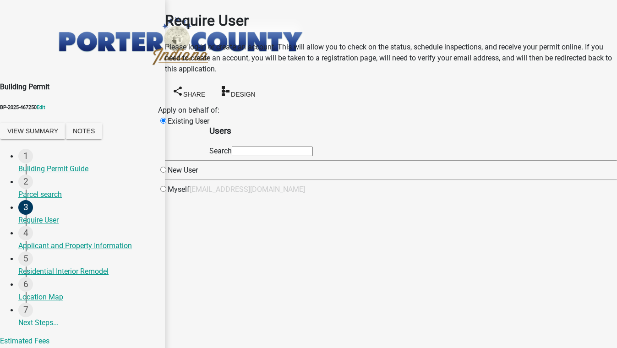
click at [313, 156] on input "text" at bounding box center [272, 152] width 81 height 10
type input "test1"
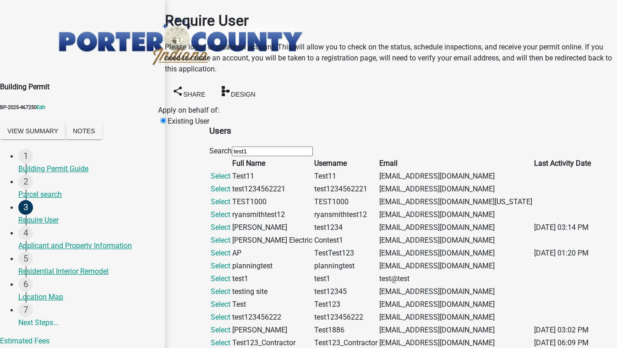
scroll to position [333, 0]
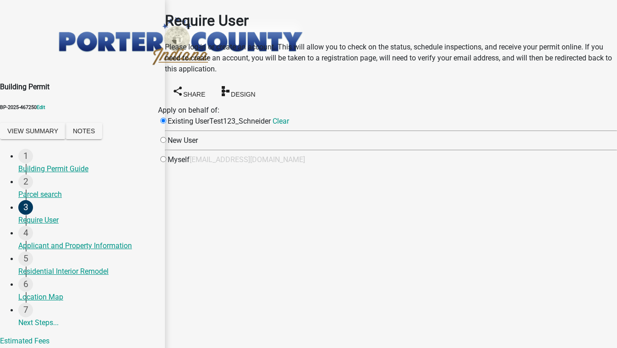
scroll to position [0, 0]
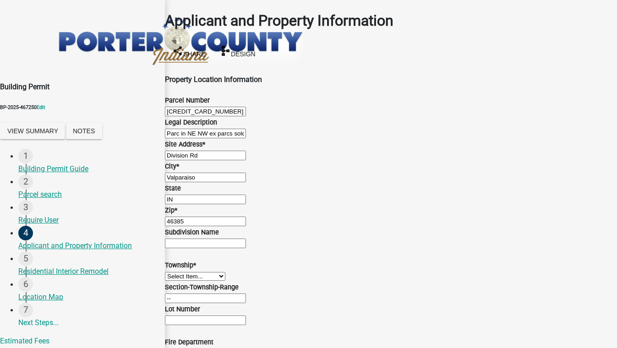
scroll to position [250, 0]
click at [192, 272] on select "Select Item... [PERSON_NAME][GEOGRAPHIC_DATA] [PERSON_NAME][GEOGRAPHIC_DATA] [G…" at bounding box center [195, 276] width 60 height 9
click at [176, 272] on select "Select Item... [PERSON_NAME][GEOGRAPHIC_DATA] [PERSON_NAME][GEOGRAPHIC_DATA] [G…" at bounding box center [195, 276] width 60 height 9
select select "42deca87-6946-4ced-a5f6-3d6cc7cfc8d2"
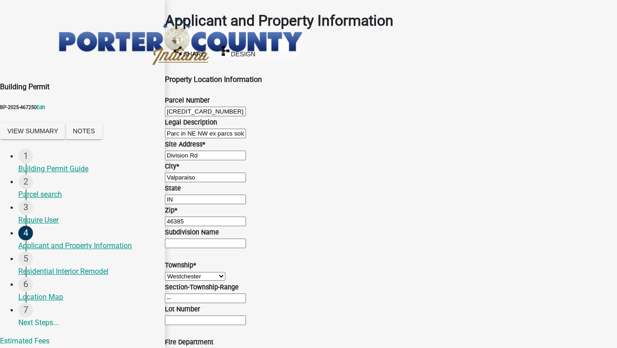
select select "db43094a-3555-4a72-bc47-849fbeec32c6"
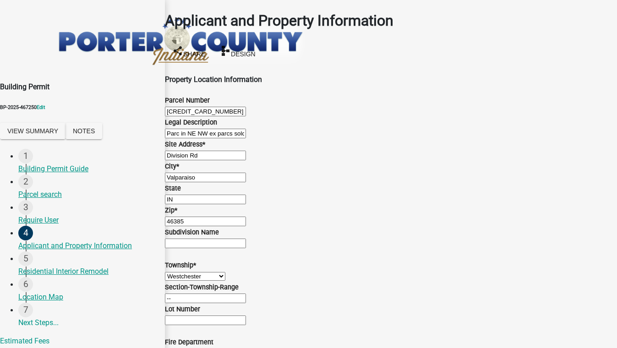
radio input "true"
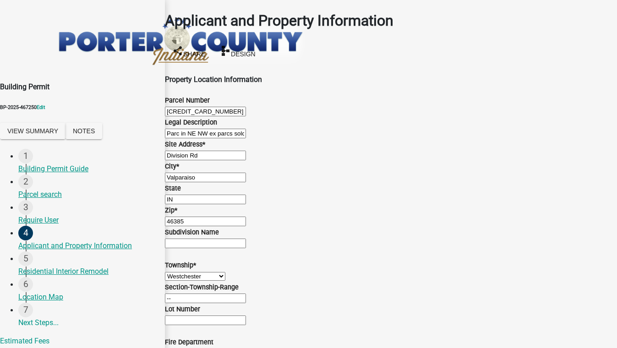
select select "0d764019-f1ff-4f3b-9299-33f0d080acc7"
type input "5555555555"
type input "[EMAIL_ADDRESS][DOMAIN_NAME]"
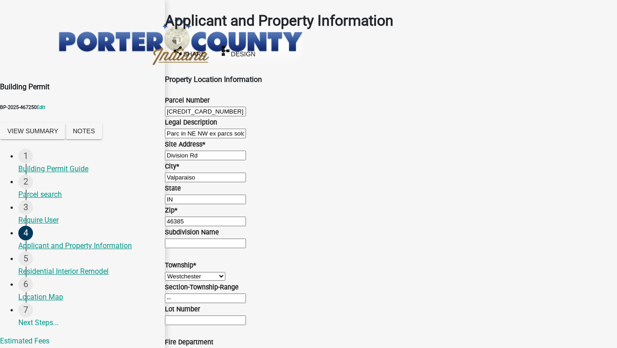
scroll to position [1376, 0]
radio input "true"
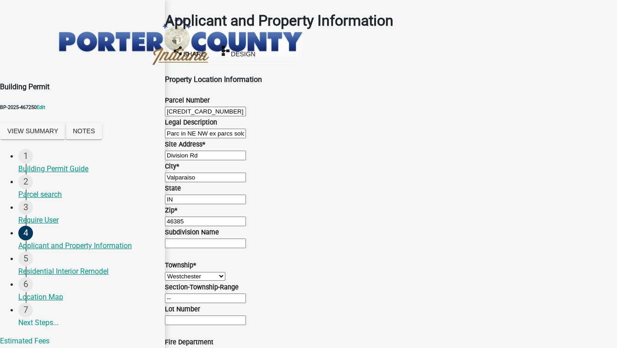
radio input "true"
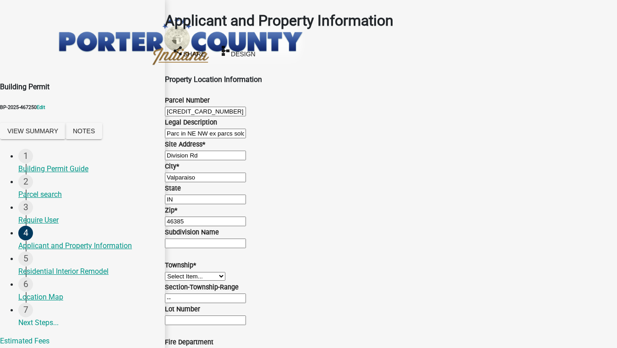
scroll to position [0, 0]
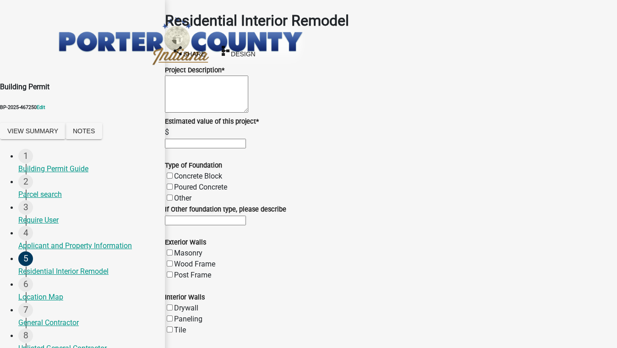
click at [578, 321] on button "Save & Exit" at bounding box center [597, 326] width 39 height 10
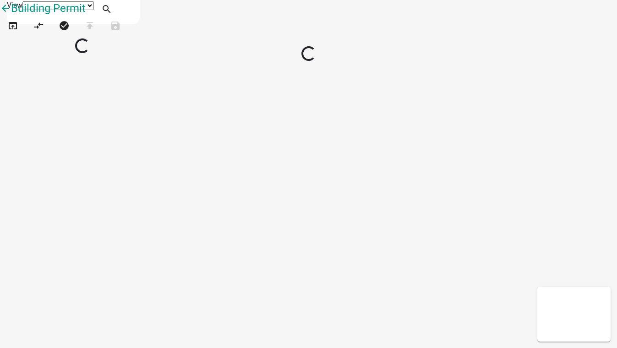
select select "1"
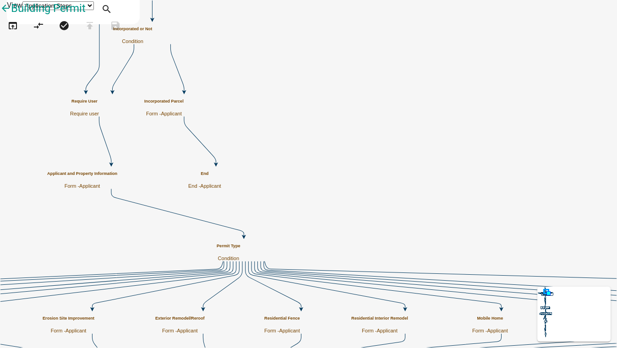
click at [117, 175] on h5 "Applicant and Property Information" at bounding box center [82, 173] width 70 height 5
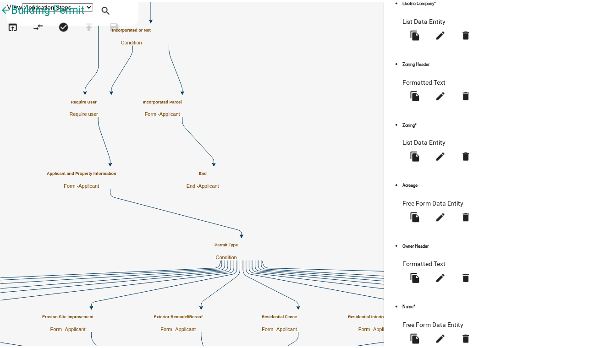
scroll to position [1091, 0]
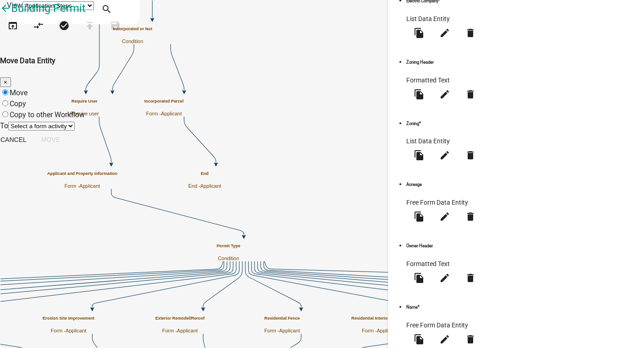
click at [75, 122] on select "Select a form activity" at bounding box center [41, 126] width 66 height 9
click at [26, 99] on label "Copy" at bounding box center [18, 103] width 16 height 9
click at [8, 100] on input "Copy" at bounding box center [5, 103] width 6 height 6
radio input "true"
click at [75, 122] on select "Select a form activity" at bounding box center [41, 126] width 66 height 9
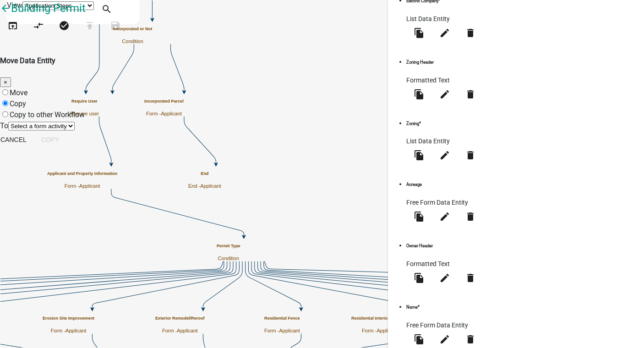
click at [75, 122] on select "Select a form activity" at bounding box center [41, 126] width 66 height 9
click at [85, 110] on label "Copy to other Workflow" at bounding box center [47, 114] width 75 height 9
click at [8, 111] on input "Copy to other Workflow" at bounding box center [5, 114] width 6 height 6
radio input "true"
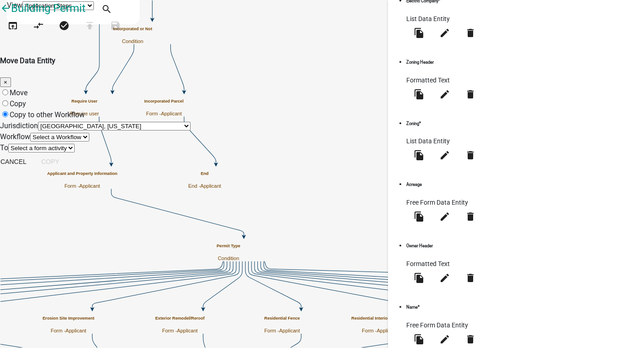
click at [191, 122] on select "Select a Jurisdiction [GEOGRAPHIC_DATA], [US_STATE] AllPaid (Formerly Gov Pay) …" at bounding box center [114, 126] width 153 height 9
select select "6152df19-93c6-47b5-a0f1-87460f39ea48"
click at [136, 122] on select "Select a Jurisdiction [GEOGRAPHIC_DATA], [US_STATE] AllPaid (Formerly Gov Pay) …" at bounding box center [114, 126] width 153 height 9
click at [89, 142] on select "Select a Workflow" at bounding box center [59, 137] width 59 height 9
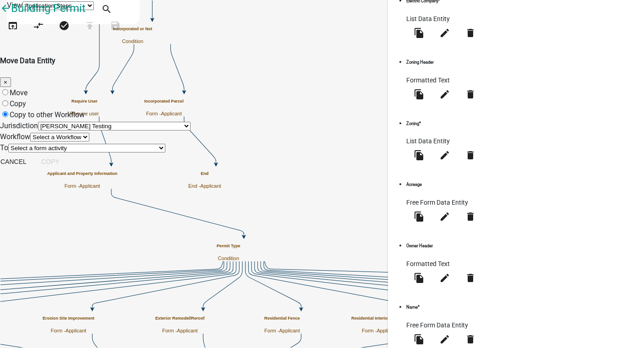
click at [89, 142] on select "Select a Workflow" at bounding box center [59, 137] width 59 height 9
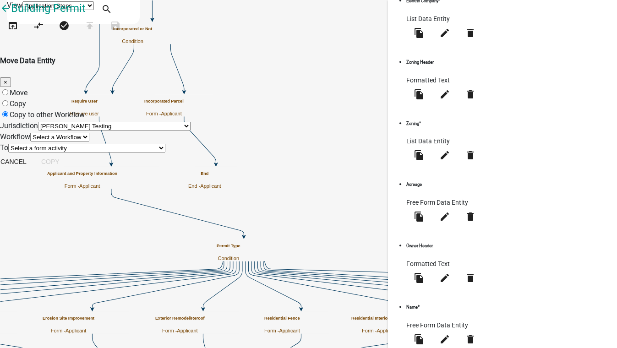
click at [89, 142] on select "Select a Workflow" at bounding box center [59, 137] width 59 height 9
click at [176, 142] on select "Select a Workflow _A General Workflow_Gabe _A General Workflow_Rajan _Board of …" at bounding box center [160, 137] width 261 height 9
select select "00342485-142e-4250-bf3d-cbc5ec36a40d"
click at [136, 142] on select "Select a Workflow _A General Workflow_Gabe _A General Workflow_Rajan _Board of …" at bounding box center [160, 137] width 261 height 9
click at [75, 153] on select "Select a form activity" at bounding box center [41, 148] width 66 height 9
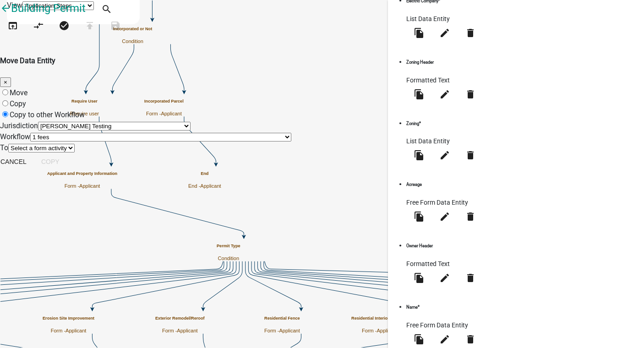
select select "c5552c84-9997-4571-9936-e7951cef15b5"
click at [75, 153] on select "Select a form activity Review Form Fee" at bounding box center [41, 148] width 66 height 9
click at [67, 170] on button "Copy" at bounding box center [50, 162] width 33 height 16
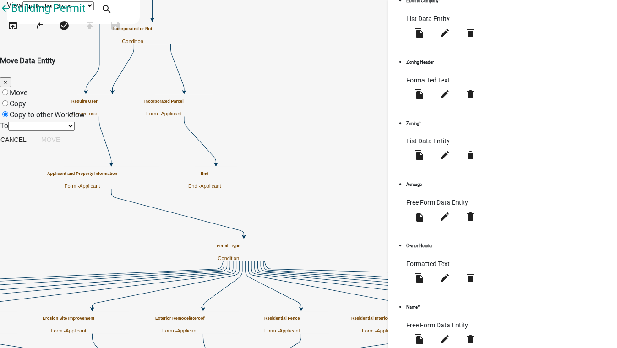
radio input "true"
select select "0: null"
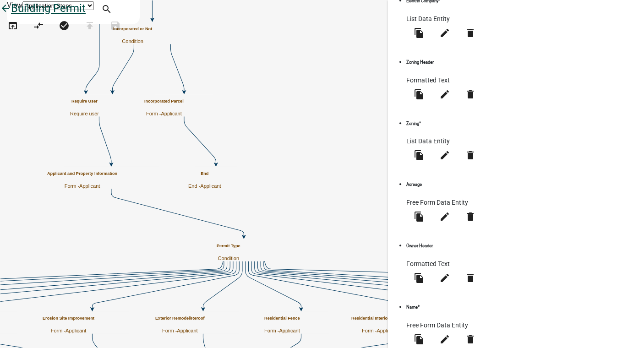
click at [11, 16] on icon "arrow_back" at bounding box center [5, 9] width 11 height 13
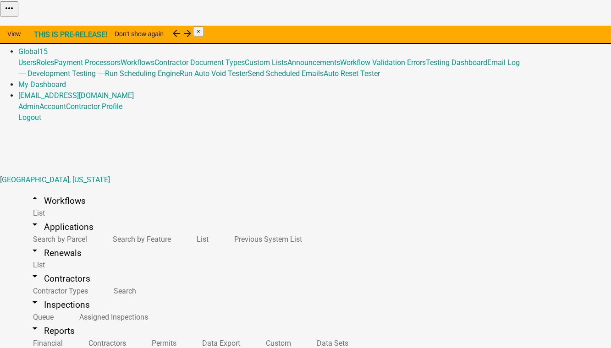
click at [39, 36] on link "Admin" at bounding box center [28, 40] width 21 height 9
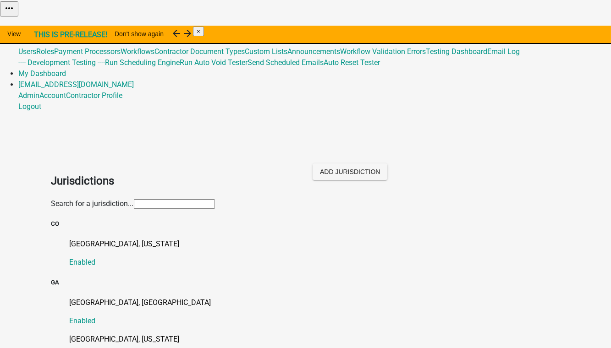
click at [134, 199] on input "text" at bounding box center [174, 204] width 81 height 10
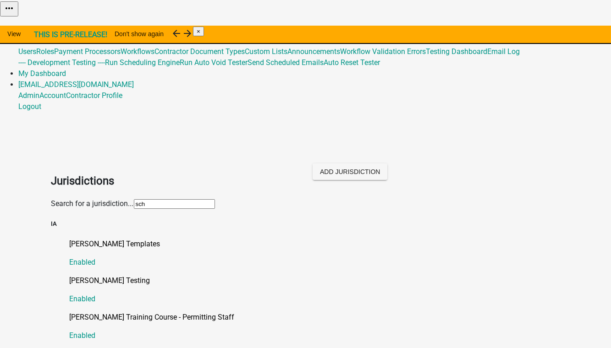
type input "[PERSON_NAME]"
click at [83, 275] on p "[PERSON_NAME] Testing" at bounding box center [315, 280] width 490 height 11
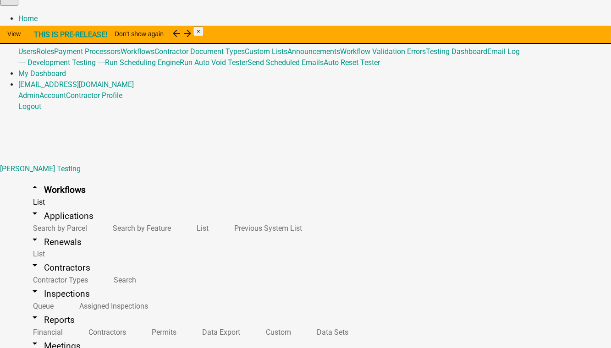
scroll to position [125, 0]
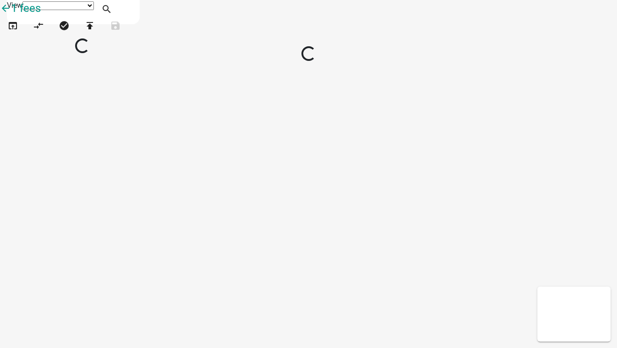
select select "1"
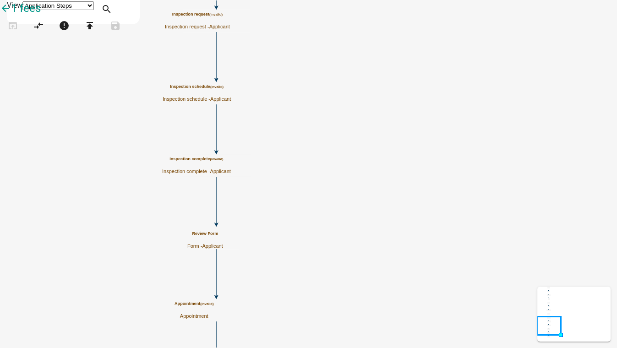
click at [223, 243] on span "Applicant" at bounding box center [212, 245] width 21 height 5
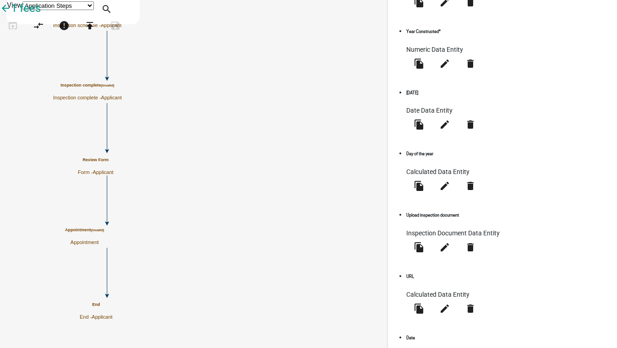
scroll to position [386, 0]
click at [73, 99] on button "Delete" at bounding box center [53, 107] width 39 height 16
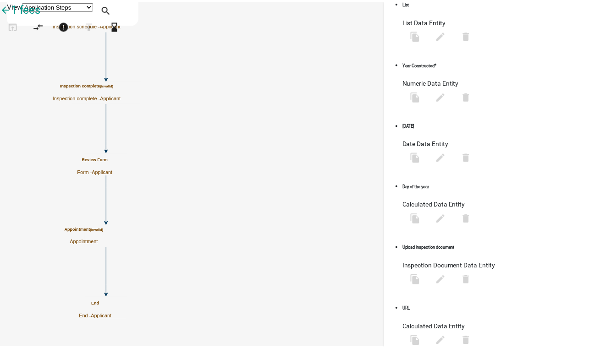
scroll to position [0, 0]
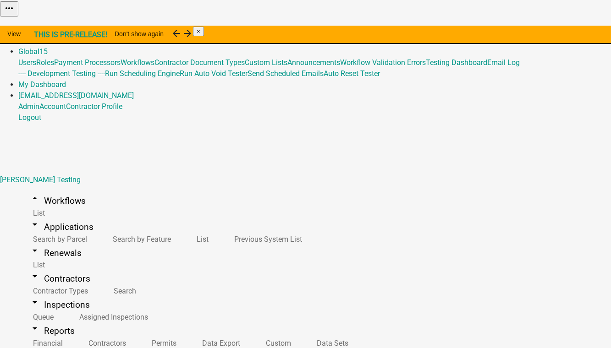
click at [39, 36] on link "Admin" at bounding box center [28, 40] width 21 height 9
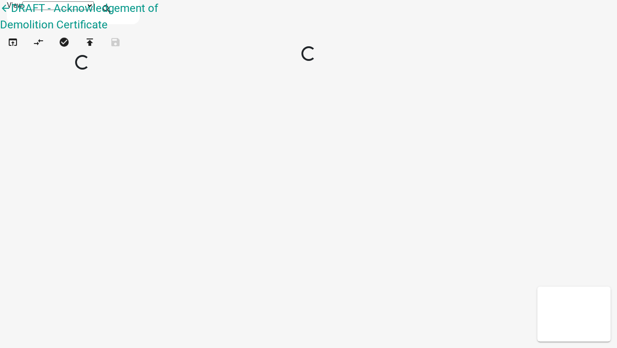
select select "1"
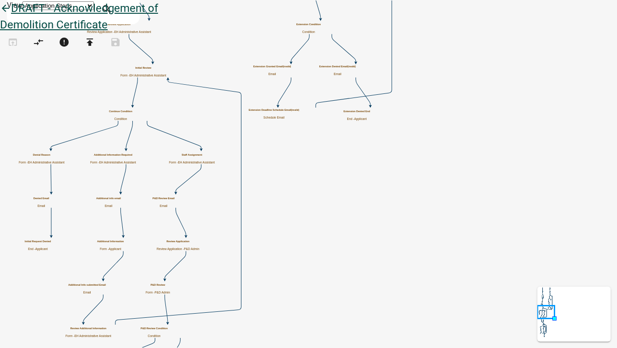
click at [11, 16] on icon "arrow_back" at bounding box center [5, 9] width 11 height 13
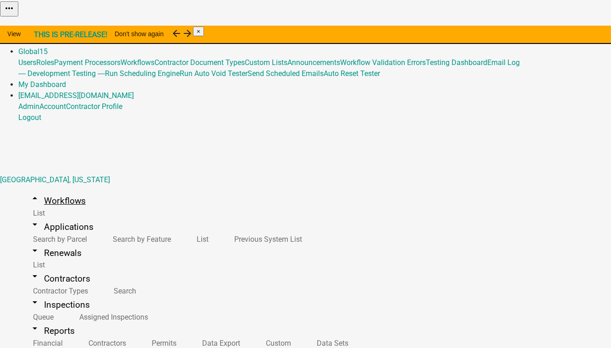
click at [47, 190] on link "arrow_drop_up Workflows" at bounding box center [57, 201] width 78 height 22
click at [559, 28] on button "Start Application" at bounding box center [584, 23] width 51 height 10
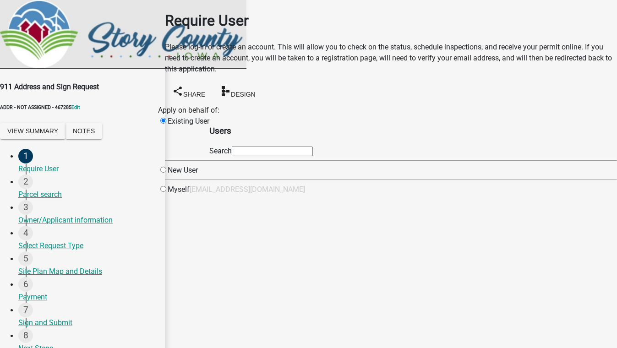
click at [280, 156] on input "text" at bounding box center [272, 152] width 81 height 10
type input "test1"
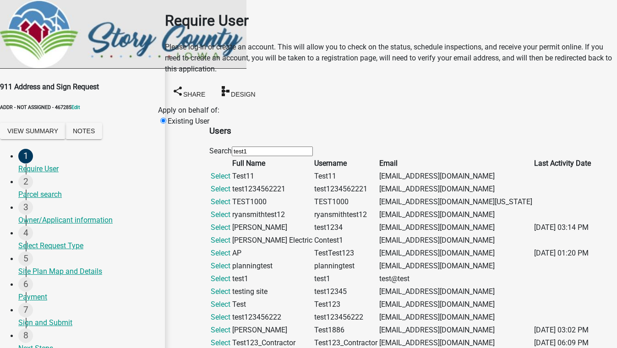
scroll to position [291, 0]
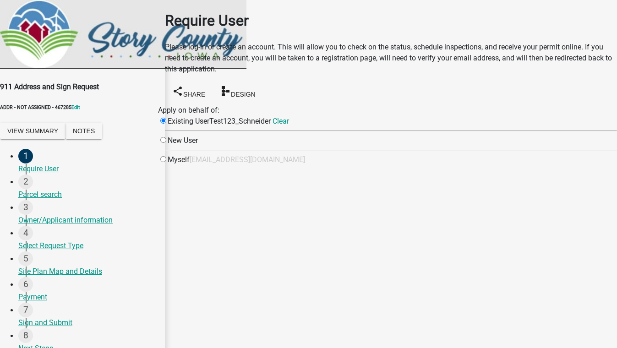
scroll to position [0, 0]
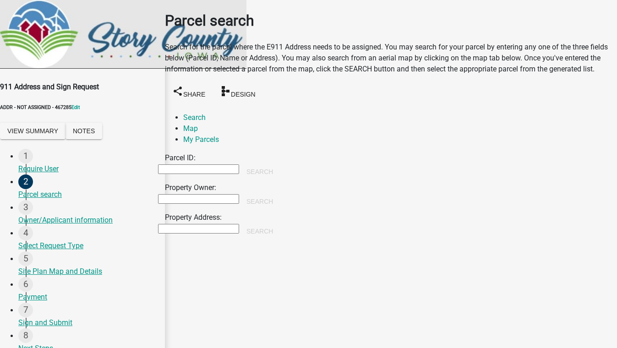
click at [214, 195] on input "Property Owner:" at bounding box center [198, 199] width 81 height 10
type input "smith"
click at [280, 193] on button "Search" at bounding box center [259, 201] width 41 height 16
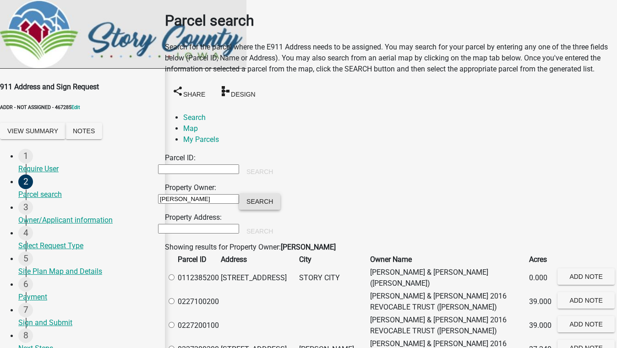
scroll to position [41, 0]
click at [176, 297] on label at bounding box center [176, 301] width 0 height 9
click at [175, 298] on input "radio" at bounding box center [172, 301] width 6 height 6
radio input "true"
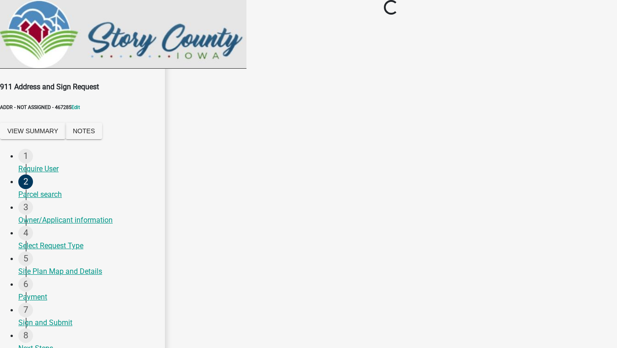
scroll to position [0, 0]
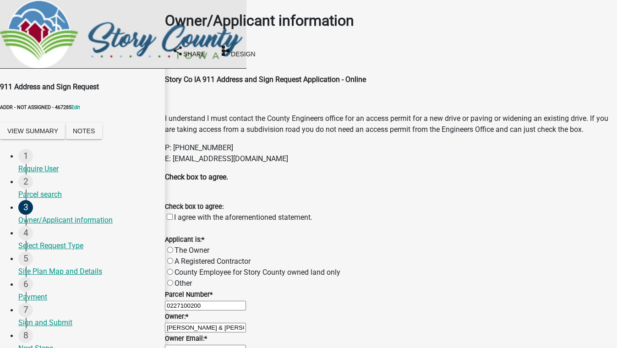
click at [179, 257] on label "A Registered Contractor" at bounding box center [213, 261] width 76 height 9
click at [173, 258] on input "A Registered Contractor" at bounding box center [170, 261] width 6 height 6
radio input "true"
click at [226, 345] on input "Owner Email: *" at bounding box center [205, 350] width 81 height 10
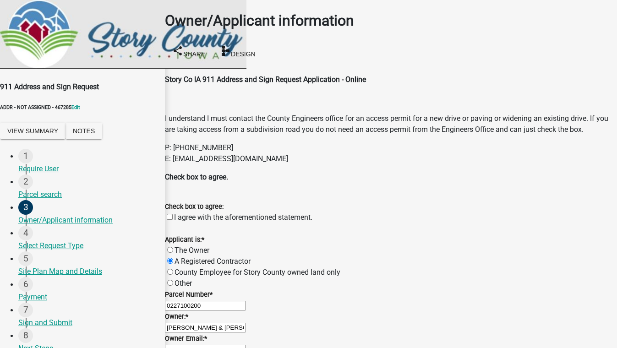
type input "[EMAIL_ADDRESS][DOMAIN_NAME]"
type input "5555555555"
type input "8901 Otis Avenue, Suite 300"
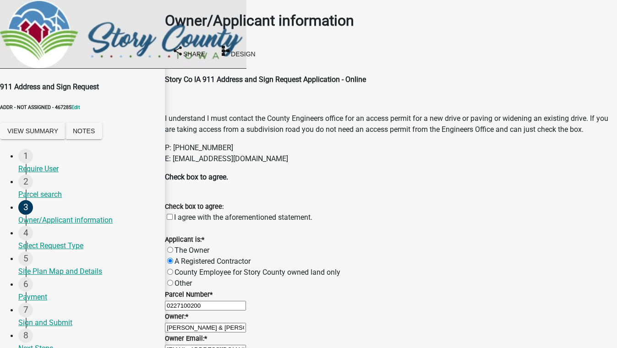
type input "test 5088"
type input "[EMAIL_ADDRESS][DOMAIN_NAME]"
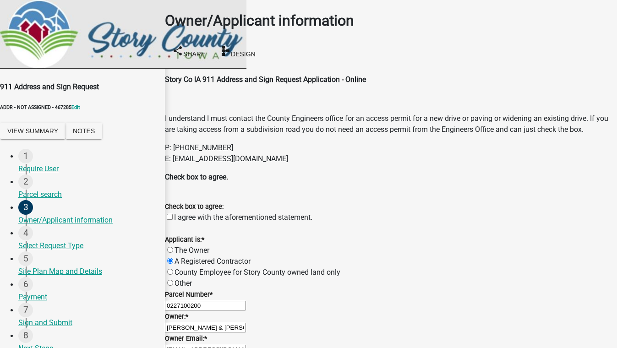
radio input "true"
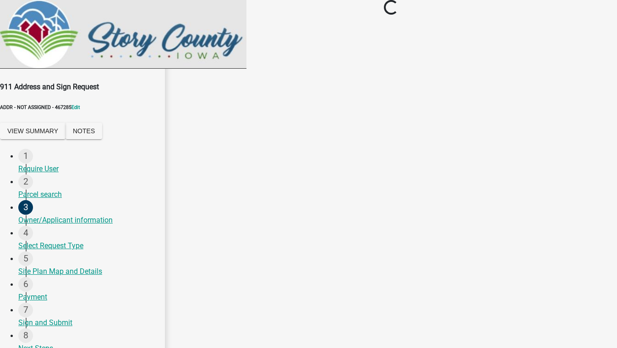
scroll to position [0, 0]
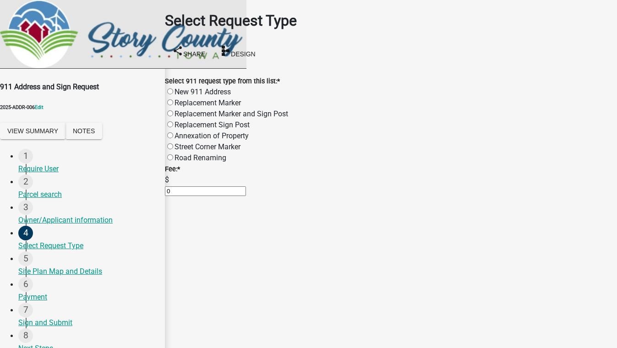
click at [178, 120] on div "Replacement Sign Post" at bounding box center [391, 125] width 452 height 11
click at [181, 121] on label "Replacement Sign Post" at bounding box center [212, 125] width 75 height 9
click at [173, 121] on input "Replacement Sign Post" at bounding box center [170, 124] width 6 height 6
radio input "true"
click at [181, 110] on label "Replacement Marker and Sign Post" at bounding box center [232, 114] width 114 height 9
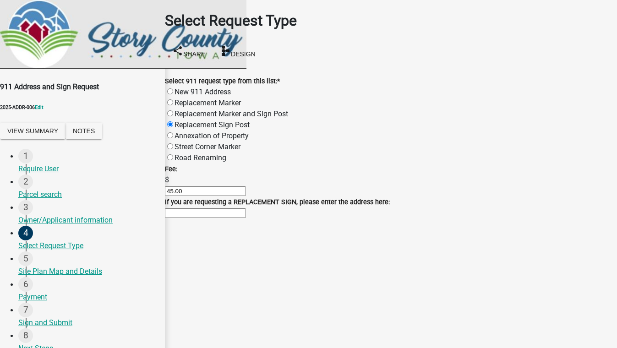
click at [173, 110] on input "Replacement Marker and Sign Post" at bounding box center [170, 113] width 6 height 6
radio input "true"
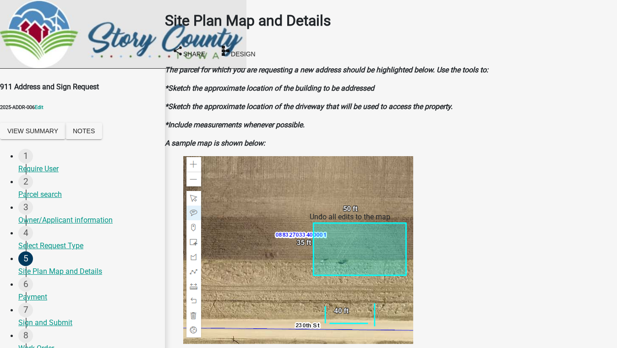
scroll to position [375, 0]
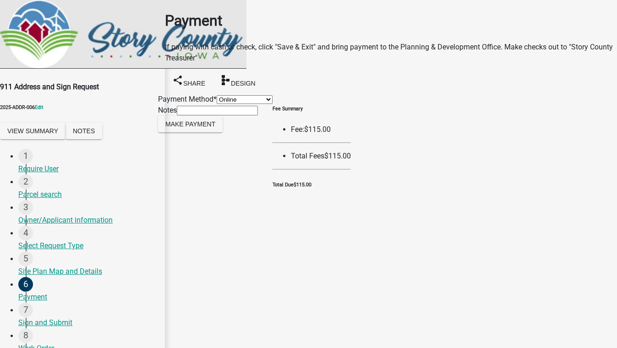
click at [217, 99] on select "Credit Card POS Check Cash Online" at bounding box center [245, 99] width 56 height 9
select select "1: 0"
click at [217, 95] on select "Credit Card POS Check Cash Online" at bounding box center [245, 99] width 56 height 9
click at [193, 127] on span "Make Payment" at bounding box center [190, 123] width 50 height 7
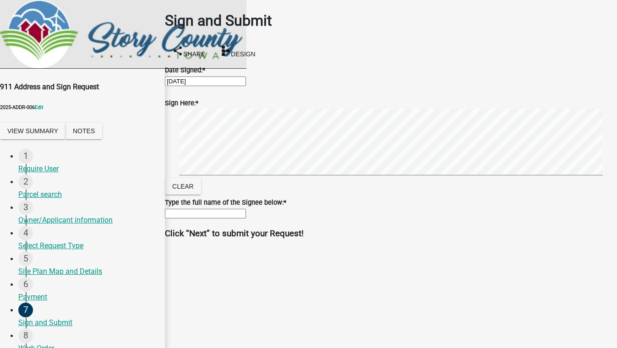
click at [246, 219] on input "Type the full name of the Signee below: *" at bounding box center [205, 214] width 81 height 10
type input "test"
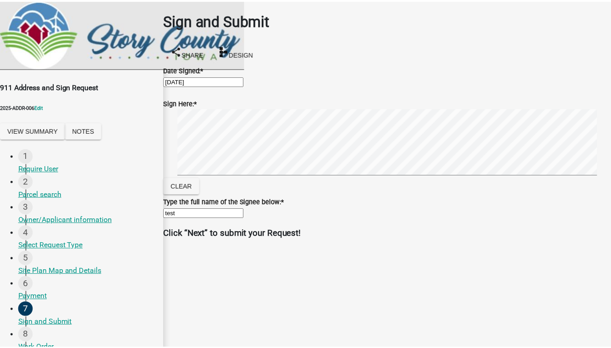
scroll to position [0, 0]
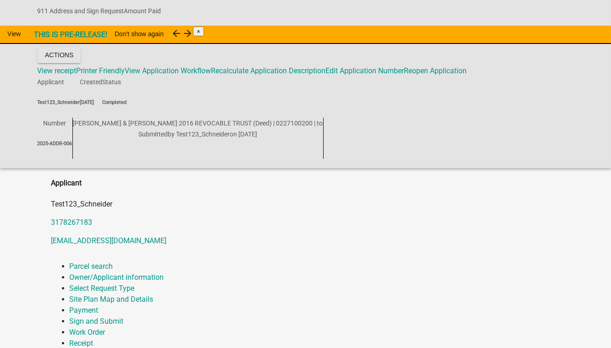
scroll to position [166, 0]
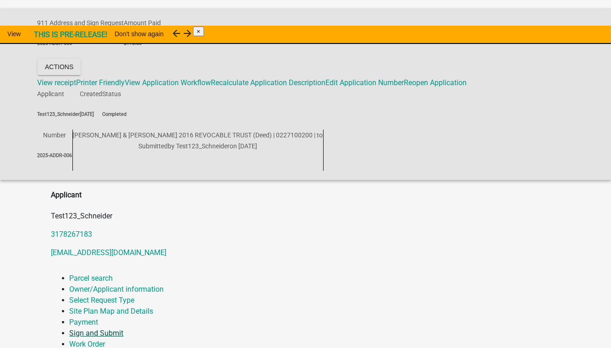
click at [124, 329] on link "Sign and Submit" at bounding box center [97, 333] width 54 height 9
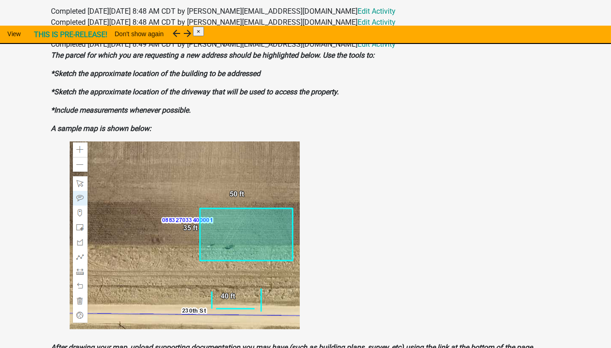
scroll to position [579, 0]
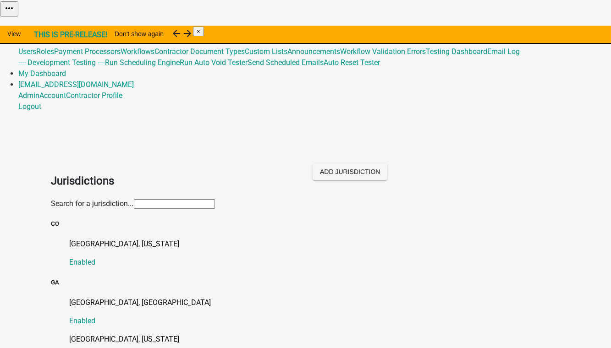
click at [138, 199] on input "text" at bounding box center [174, 204] width 81 height 10
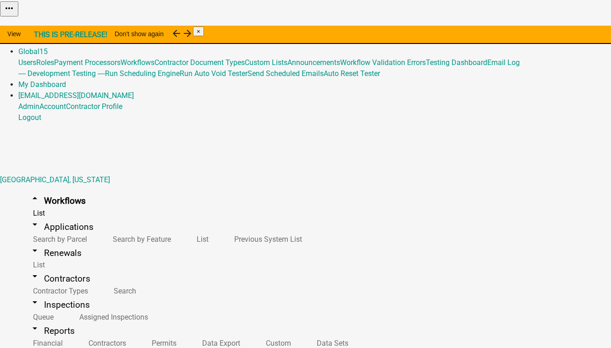
scroll to position [291, 0]
click at [39, 36] on link "Admin" at bounding box center [28, 40] width 21 height 9
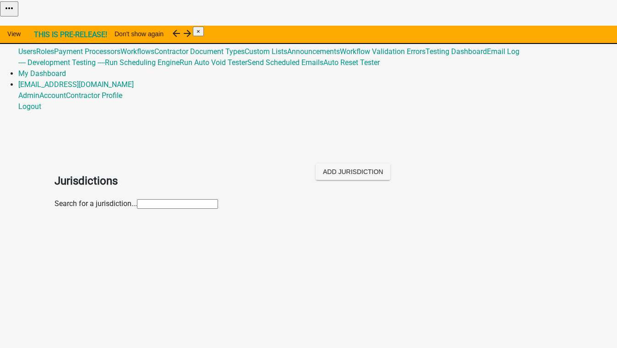
click at [137, 199] on input "text" at bounding box center [177, 204] width 81 height 10
type input "troup"
click at [73, 239] on p "[GEOGRAPHIC_DATA], [US_STATE]" at bounding box center [318, 244] width 490 height 11
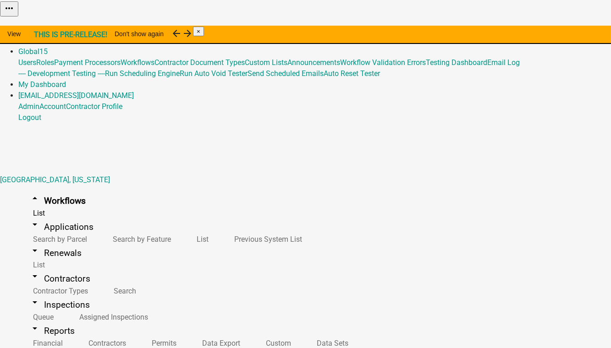
drag, startPoint x: 371, startPoint y: 13, endPoint x: 345, endPoint y: 17, distance: 25.5
click at [39, 36] on link "Admin" at bounding box center [28, 40] width 21 height 9
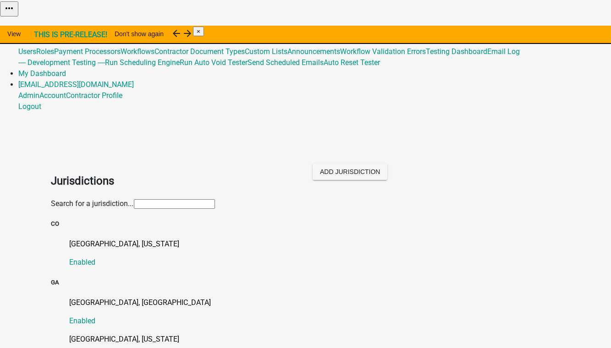
click at [134, 199] on input "text" at bounding box center [174, 204] width 81 height 10
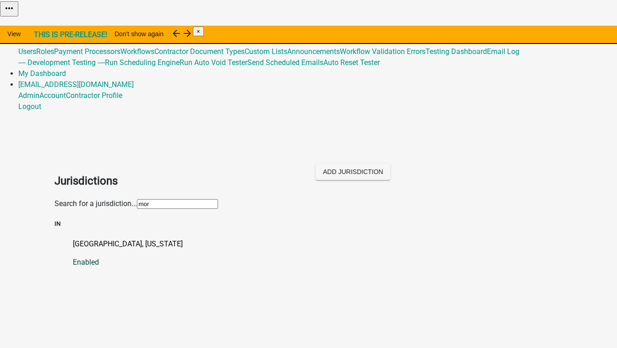
type input "mor"
click at [73, 239] on p "[GEOGRAPHIC_DATA], [US_STATE]" at bounding box center [318, 244] width 490 height 11
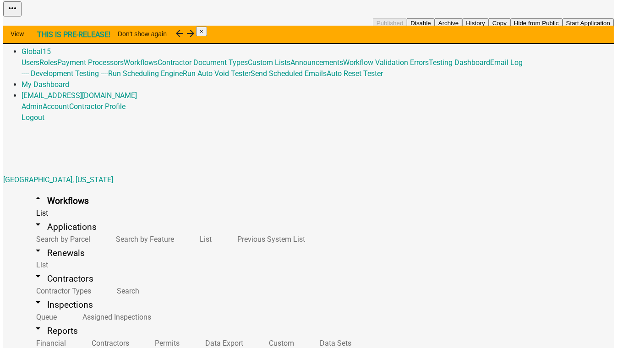
scroll to position [166, 0]
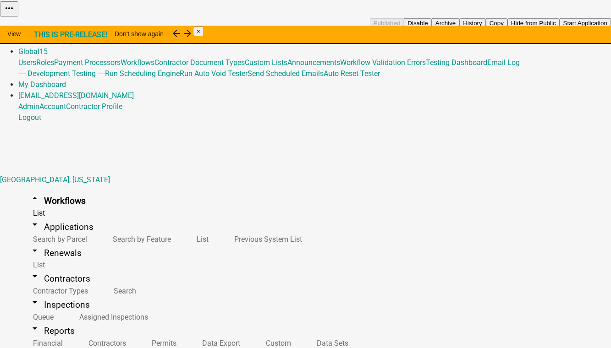
click at [559, 28] on button "Start Application" at bounding box center [584, 23] width 51 height 10
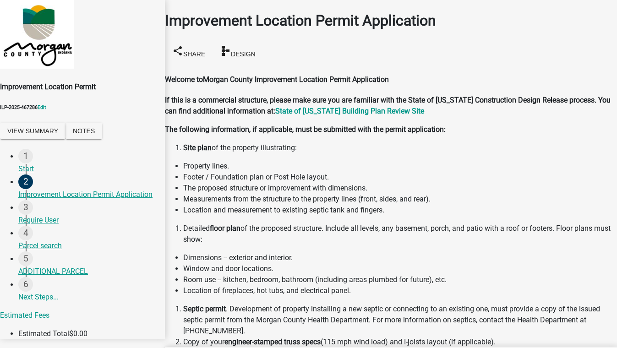
scroll to position [248, 0]
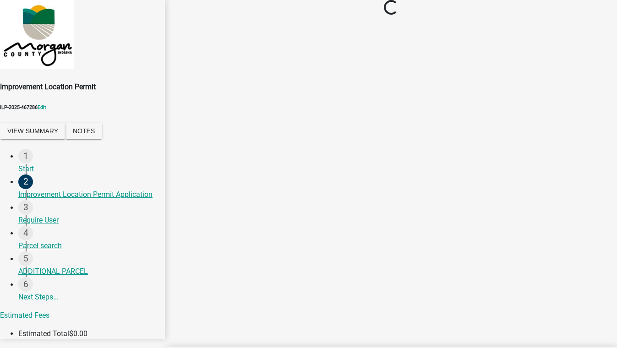
scroll to position [0, 0]
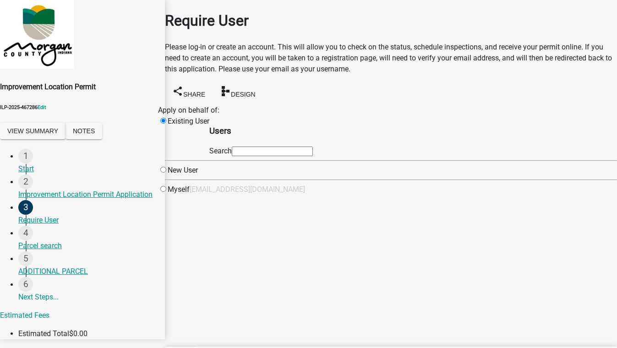
click at [293, 153] on input "text" at bounding box center [272, 152] width 81 height 10
type input "test1"
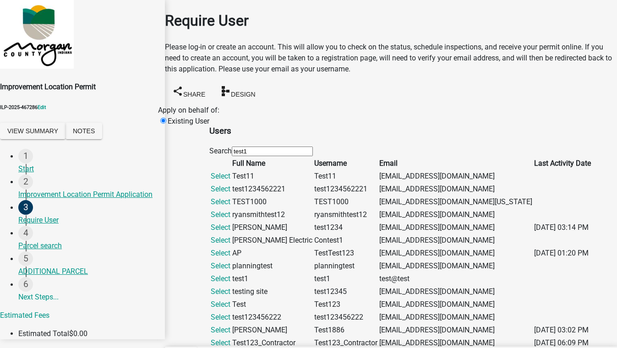
scroll to position [250, 0]
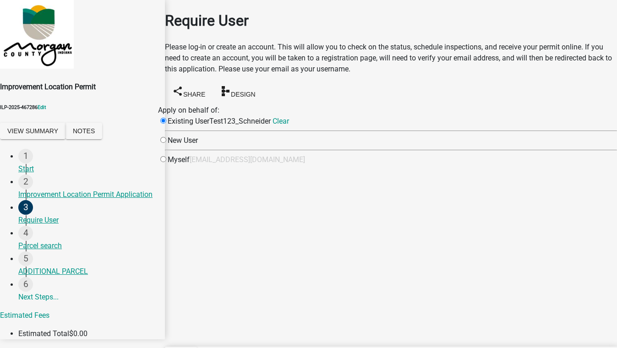
scroll to position [0, 0]
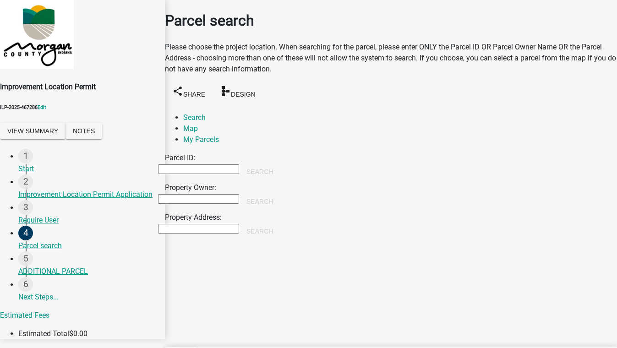
click at [229, 194] on input "Property Owner:" at bounding box center [198, 199] width 81 height 10
type input "tim"
click at [280, 193] on button "Search" at bounding box center [259, 201] width 41 height 16
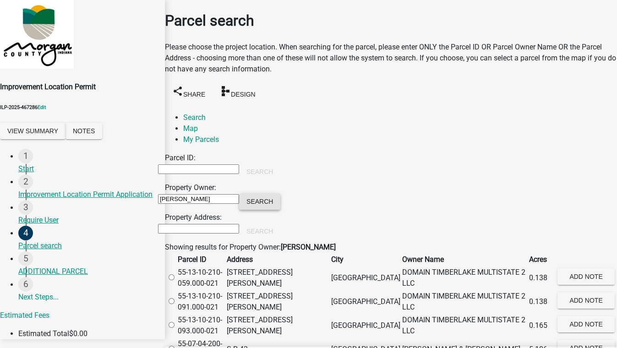
scroll to position [208, 0]
click at [176, 345] on label at bounding box center [176, 349] width 0 height 9
click at [175, 346] on input "radio" at bounding box center [172, 349] width 6 height 6
radio input "true"
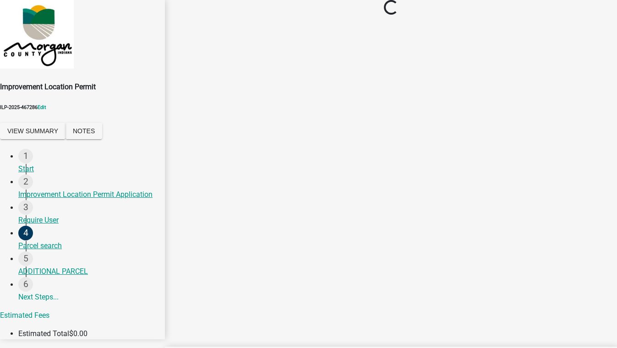
scroll to position [0, 0]
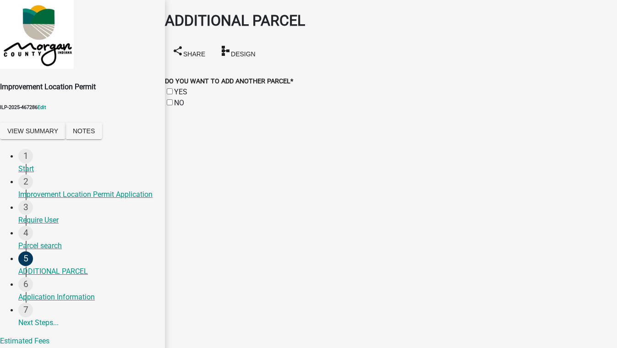
click at [180, 99] on label "NO" at bounding box center [179, 103] width 10 height 9
click at [173, 99] on input "NO" at bounding box center [170, 102] width 6 height 6
checkbox input "true"
checkbox input "false"
checkbox input "true"
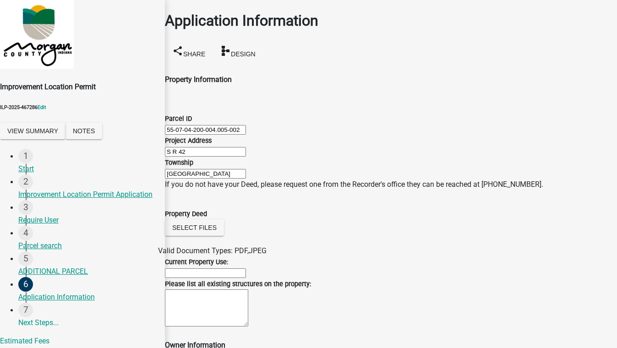
scroll to position [433, 0]
radio input "true"
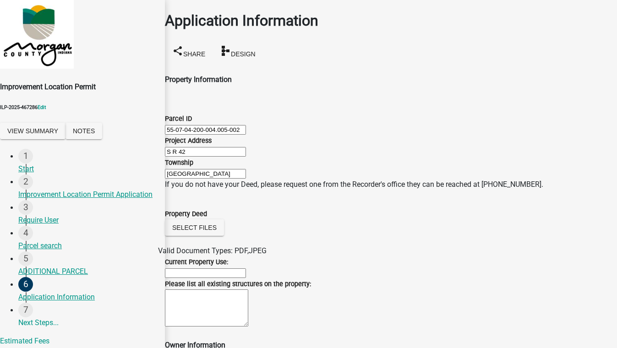
radio input "true"
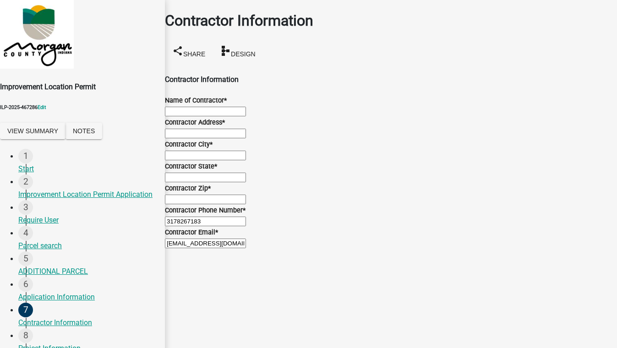
click at [196, 107] on input "Name of Contractor *" at bounding box center [205, 112] width 81 height 10
type input "test 5088"
type input "8901 Otis Avenue, Suite 300"
type input "test,zx 55555"
type input "MN"
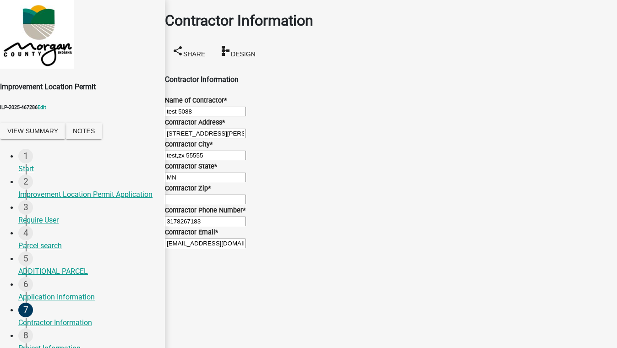
type input "55555"
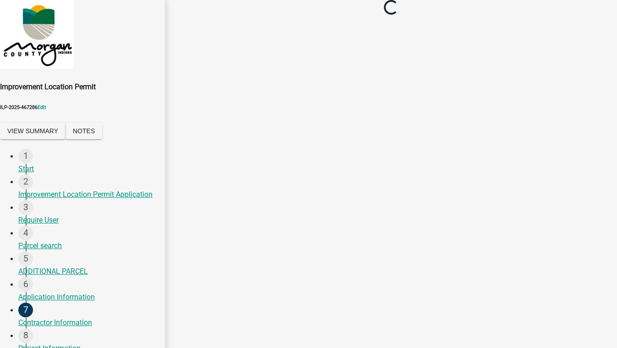
scroll to position [0, 0]
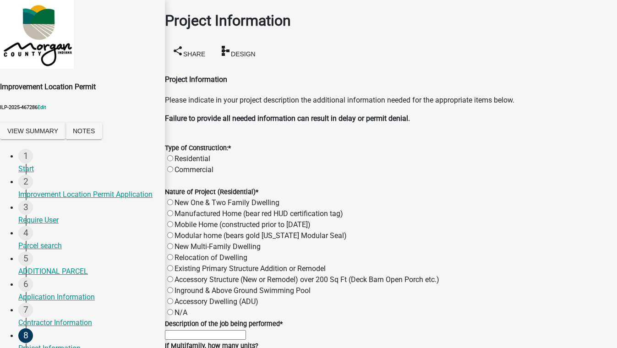
click at [177, 165] on label "Commercial" at bounding box center [194, 169] width 39 height 9
click at [173, 166] on input "Commercial" at bounding box center [170, 169] width 6 height 6
radio input "true"
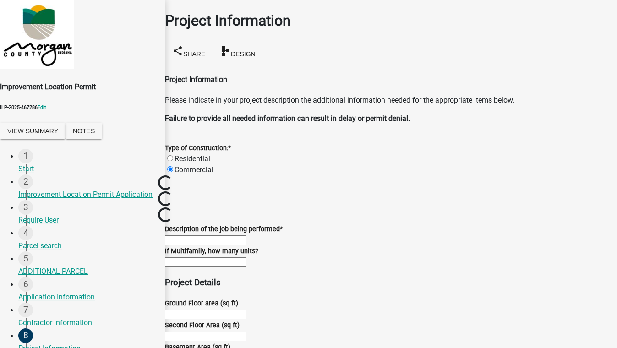
click at [180, 154] on label "Residential" at bounding box center [193, 158] width 36 height 9
click at [173, 155] on input "Residential" at bounding box center [170, 158] width 6 height 6
radio input "true"
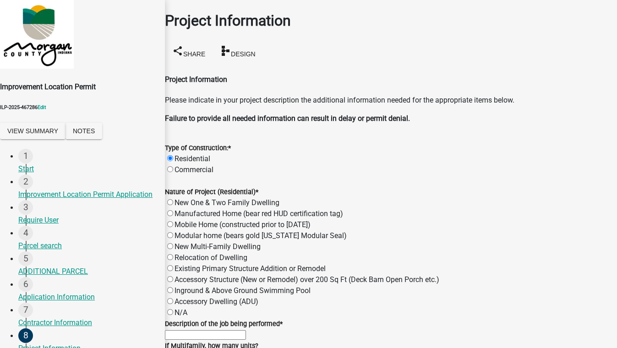
click at [326, 264] on label "Existing Primary Structure Addition or Remodel" at bounding box center [250, 268] width 151 height 9
click at [173, 265] on input "Existing Primary Structure Addition or Remodel" at bounding box center [170, 268] width 6 height 6
radio input "true"
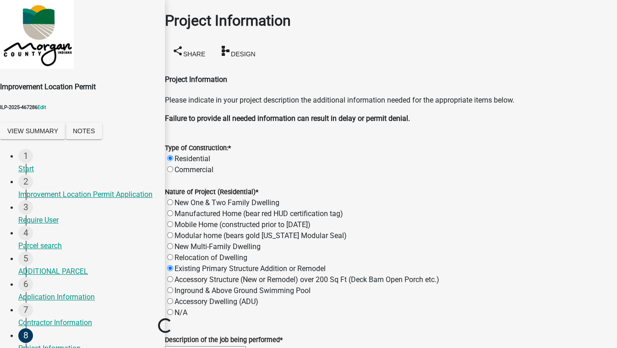
scroll to position [83, 0]
click at [204, 346] on input "Description of the job being performed *" at bounding box center [205, 351] width 81 height 10
type input "asdfghjkl;'"
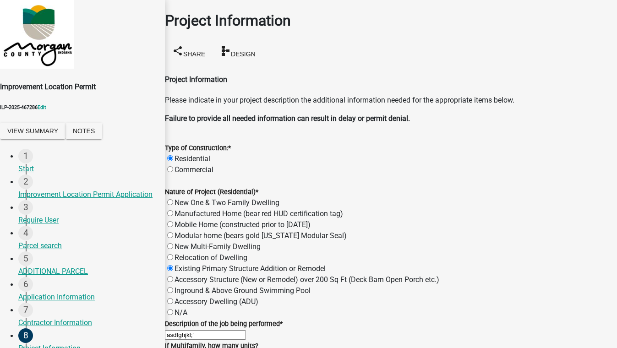
scroll to position [583, 0]
type input "2000"
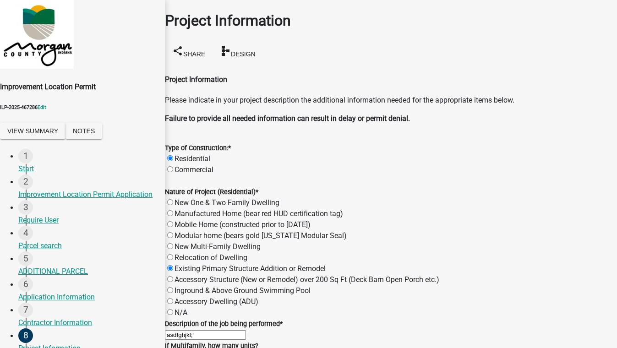
type input "1200"
type input "900"
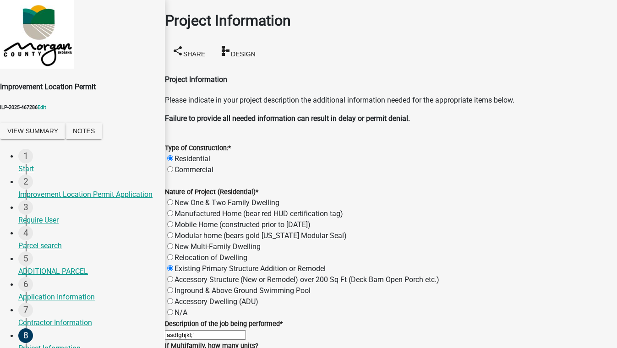
type input "1200"
type input "500"
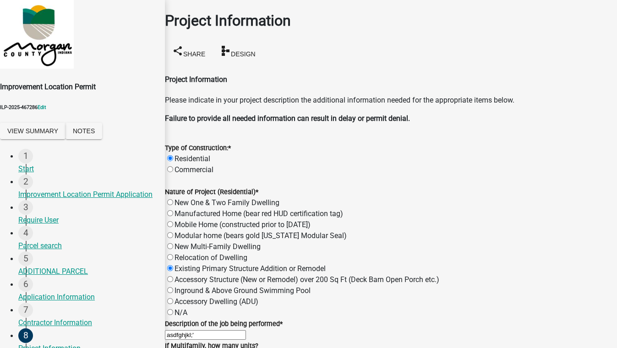
type input "250"
drag, startPoint x: 199, startPoint y: 304, endPoint x: 136, endPoint y: 301, distance: 63.3
click at [136, 301] on div "Improvement Location Permit ILP-2025-467286 Edit View Summary Notes 1 Start 2 I…" at bounding box center [308, 208] width 617 height 417
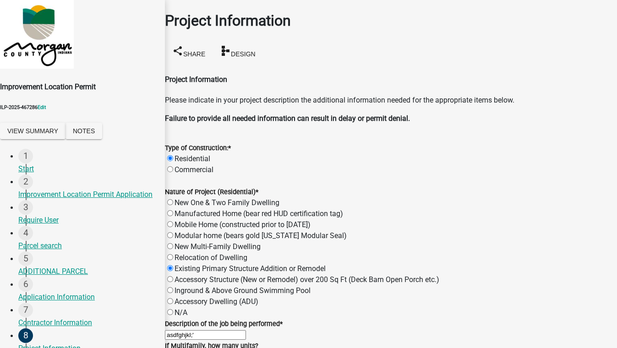
type input "2000"
type input "3"
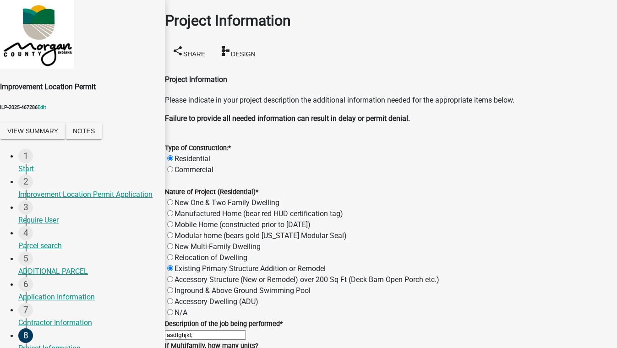
type input "2.5"
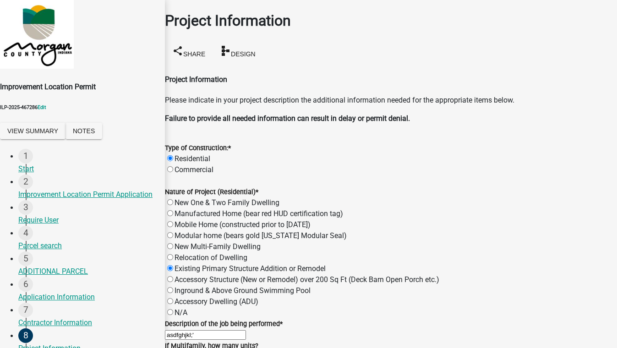
radio input "true"
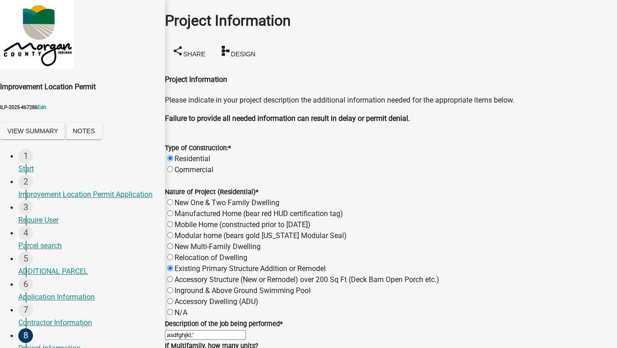
radio input "true"
drag, startPoint x: 181, startPoint y: 291, endPoint x: 186, endPoint y: 291, distance: 6.0
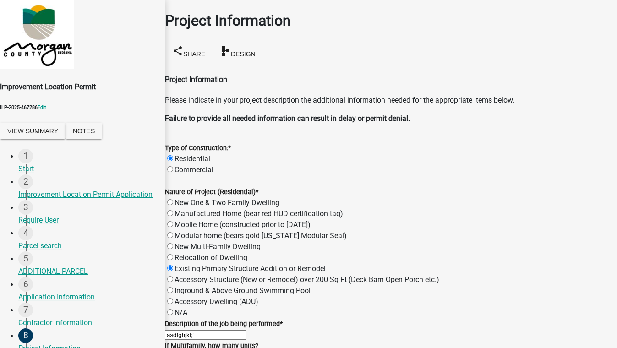
radio input "true"
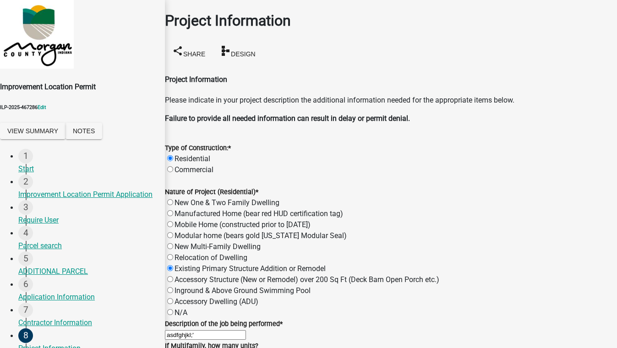
radio input "true"
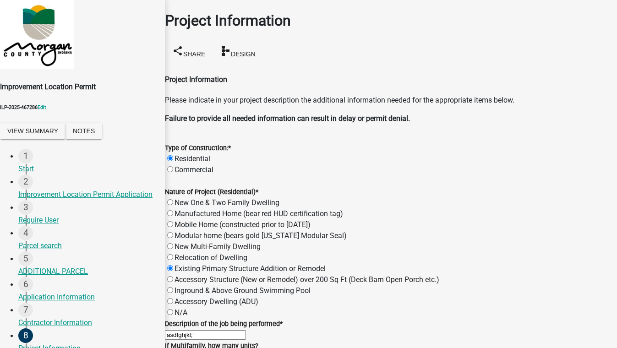
scroll to position [957, 0]
type input "test"
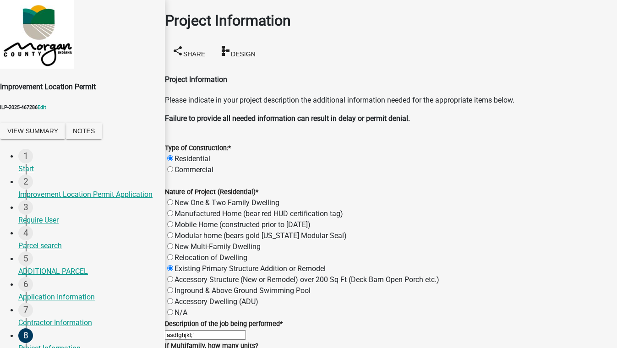
type input "80000"
radio input "true"
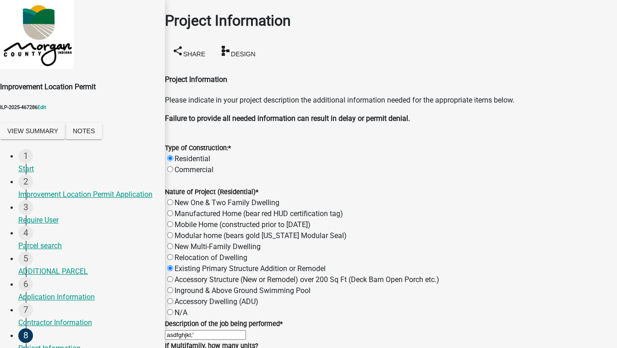
scroll to position [1230, 0]
type input "12"
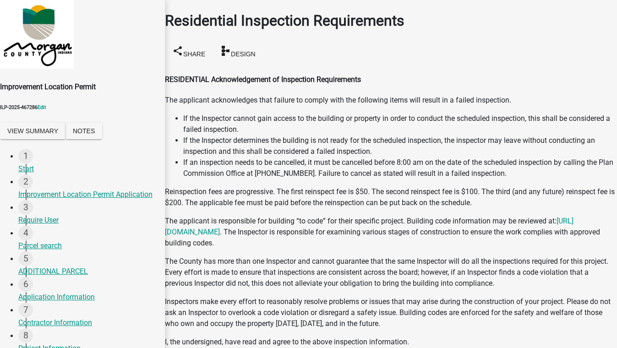
scroll to position [296, 0]
type input "test"
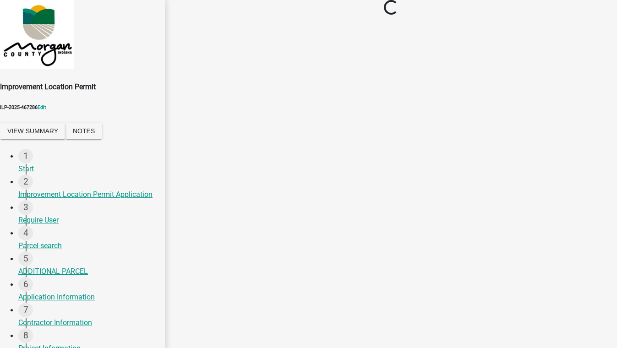
scroll to position [0, 0]
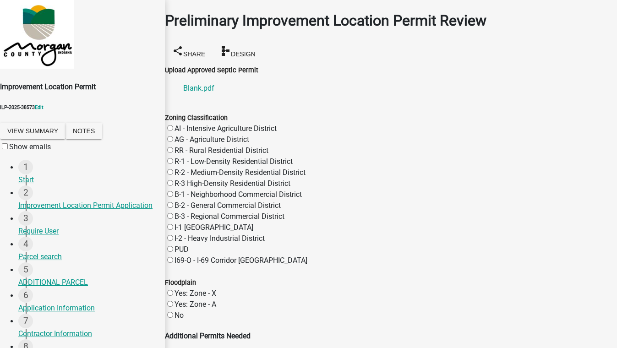
click at [180, 243] on label "I-2 - Heavy Industrial District" at bounding box center [220, 238] width 90 height 9
click at [173, 241] on input "I-2 - Heavy Industrial District" at bounding box center [170, 238] width 6 height 6
radio input "true"
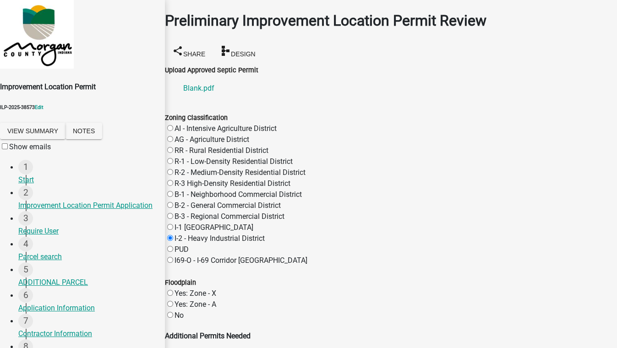
radio input "true"
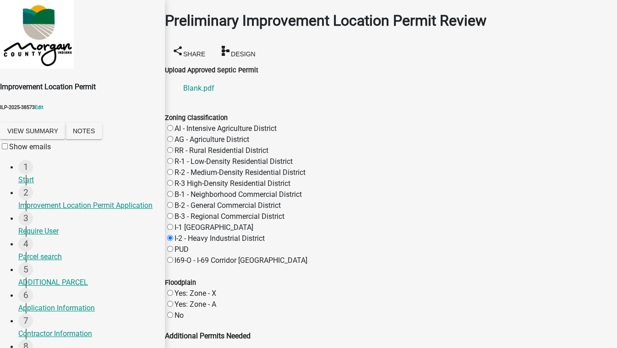
radio input "true"
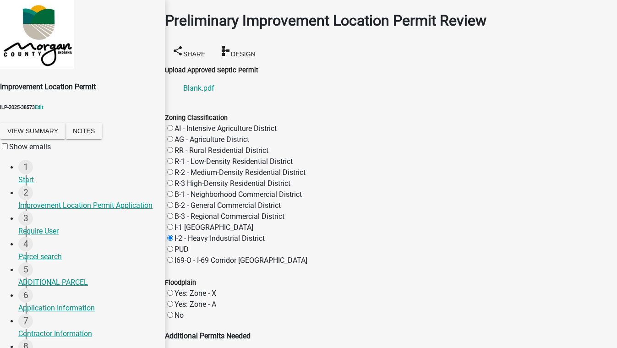
radio input "true"
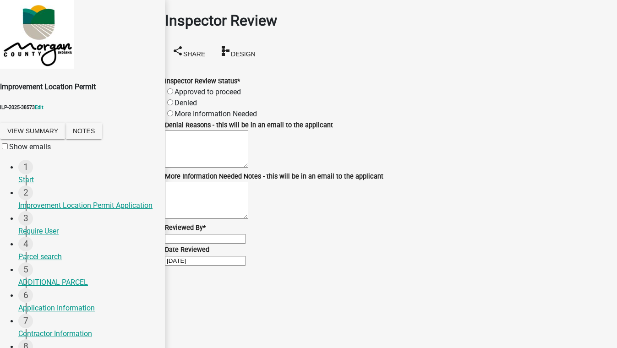
click at [196, 88] on label "Approved to proceed" at bounding box center [208, 92] width 66 height 9
click at [173, 88] on input "Approved to proceed" at bounding box center [170, 91] width 6 height 6
radio input "true"
click at [208, 234] on input "Reviewed By *" at bounding box center [205, 239] width 81 height 10
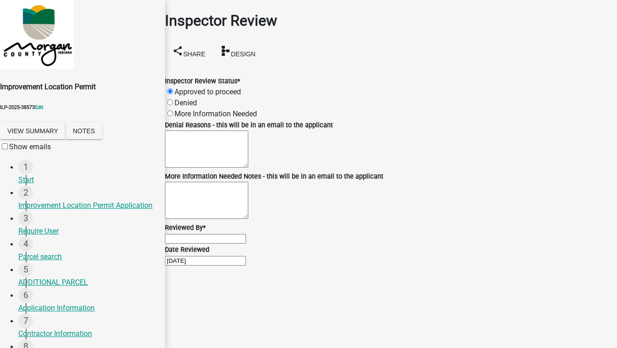
type input "test"
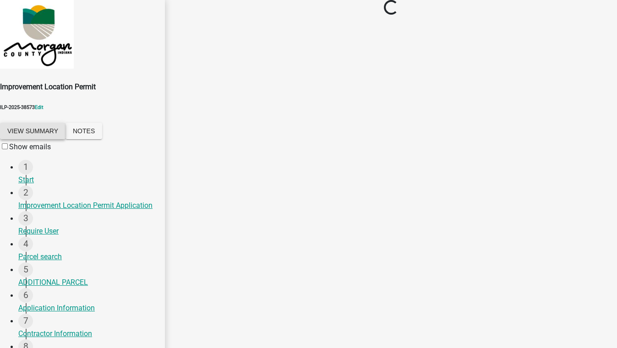
click at [44, 137] on button "View Summary" at bounding box center [33, 131] width 66 height 16
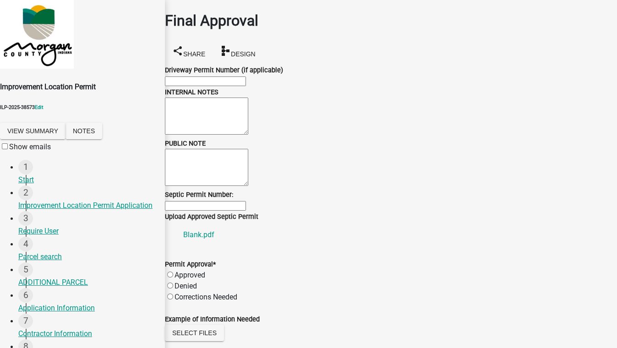
click at [86, 27] on link "View Application Workflow" at bounding box center [43, 22] width 86 height 9
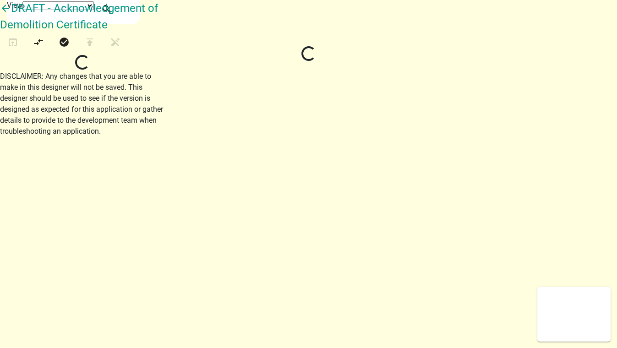
select select "1"
